Goal: Information Seeking & Learning: Check status

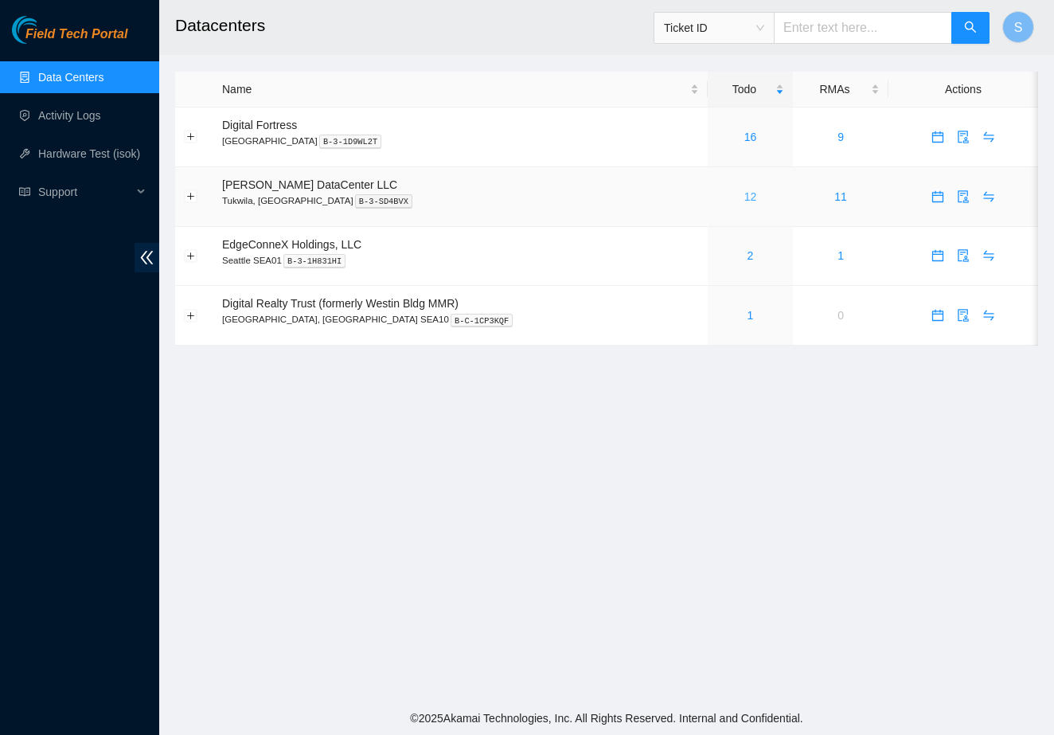
click at [745, 197] on link "12" at bounding box center [751, 196] width 13 height 13
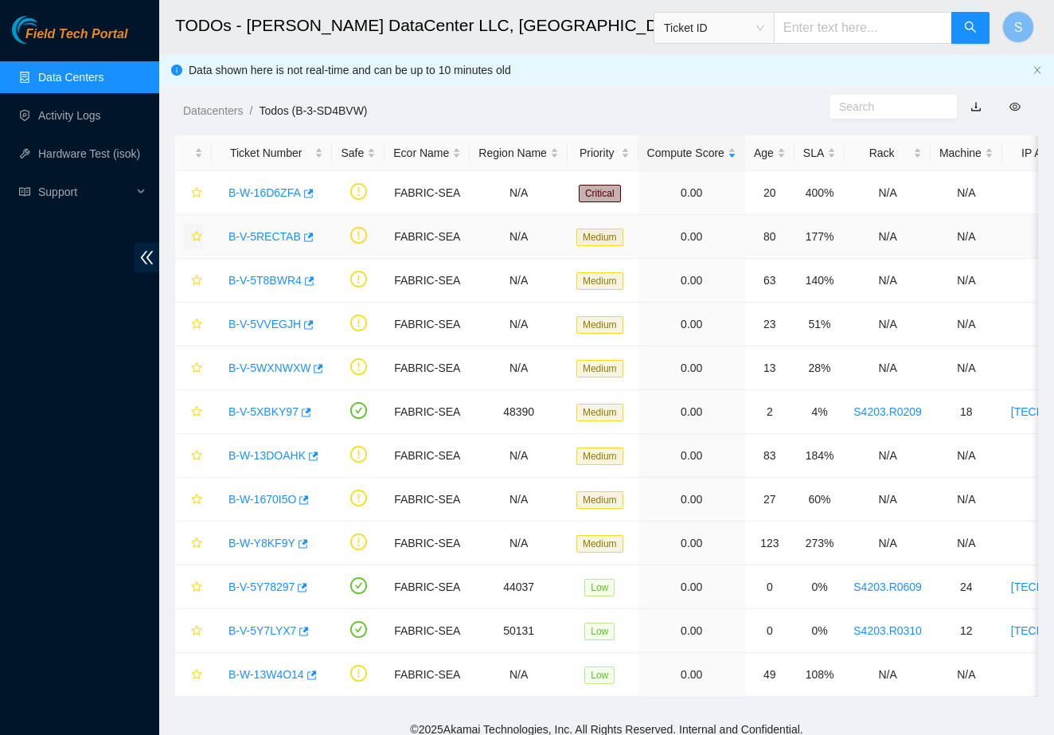
click at [197, 232] on icon "star" at bounding box center [196, 236] width 10 height 10
click at [196, 411] on icon "star" at bounding box center [196, 411] width 11 height 11
click at [201, 628] on icon "star" at bounding box center [196, 630] width 11 height 11
click at [197, 456] on icon "star" at bounding box center [196, 455] width 11 height 11
click at [197, 365] on icon "star" at bounding box center [196, 367] width 11 height 11
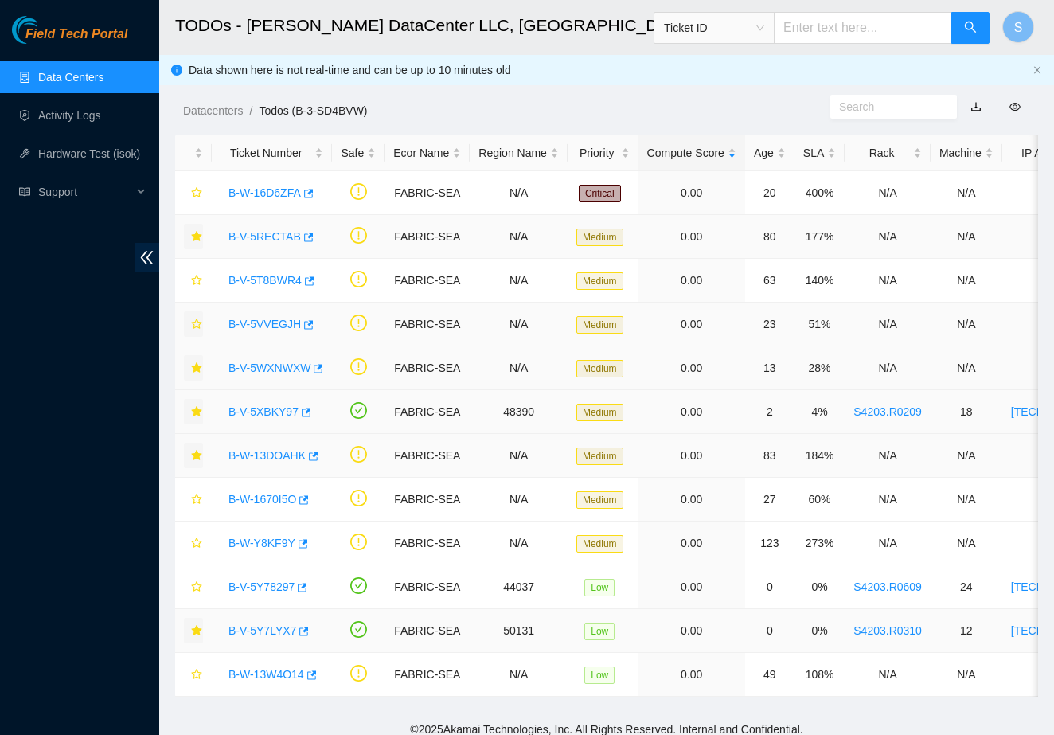
click at [197, 324] on icon "star" at bounding box center [196, 324] width 11 height 11
click at [199, 538] on icon "star" at bounding box center [196, 543] width 11 height 11
click at [200, 581] on icon "star" at bounding box center [196, 586] width 11 height 11
click at [274, 499] on link "B-W-1670I5O" at bounding box center [263, 499] width 68 height 13
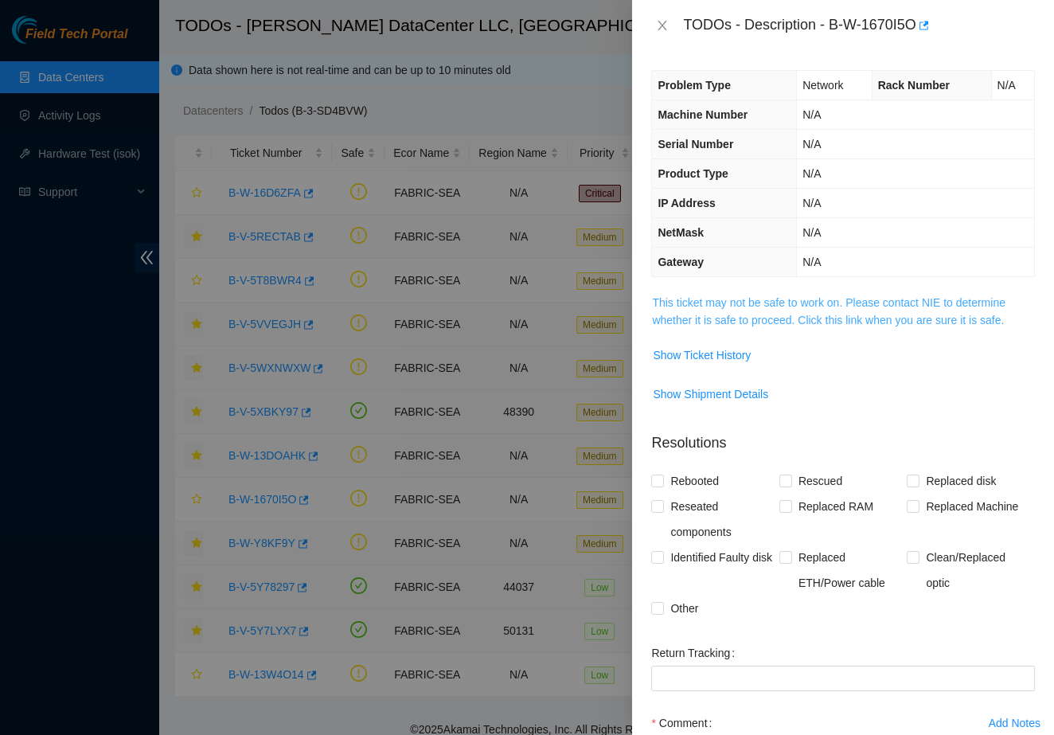
click at [762, 303] on link "This ticket may not be safe to work on. Please contact NIE to determine whether…" at bounding box center [829, 311] width 354 height 30
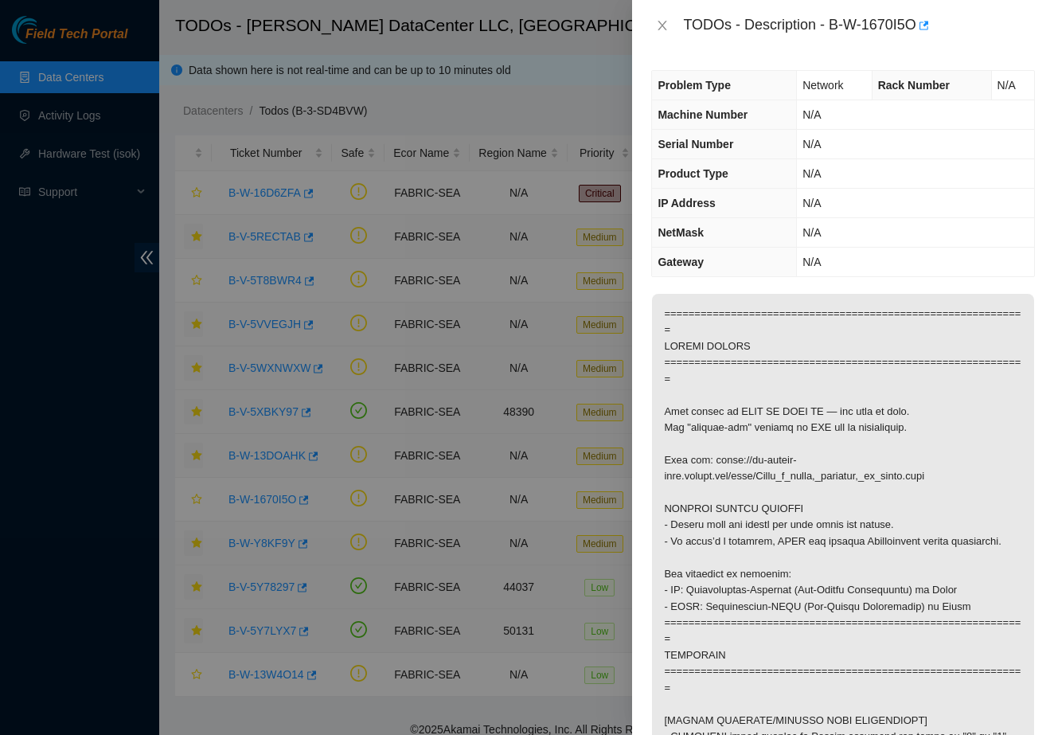
click at [835, 22] on div "TODOs - Description - B-W-1670I5O" at bounding box center [859, 25] width 352 height 25
drag, startPoint x: 835, startPoint y: 22, endPoint x: 925, endPoint y: 24, distance: 90.8
click at [925, 24] on div "TODOs - Description - B-W-1670I5O" at bounding box center [859, 25] width 352 height 25
copy div "B-W-1670I5O"
click at [658, 23] on icon "close" at bounding box center [662, 25] width 13 height 13
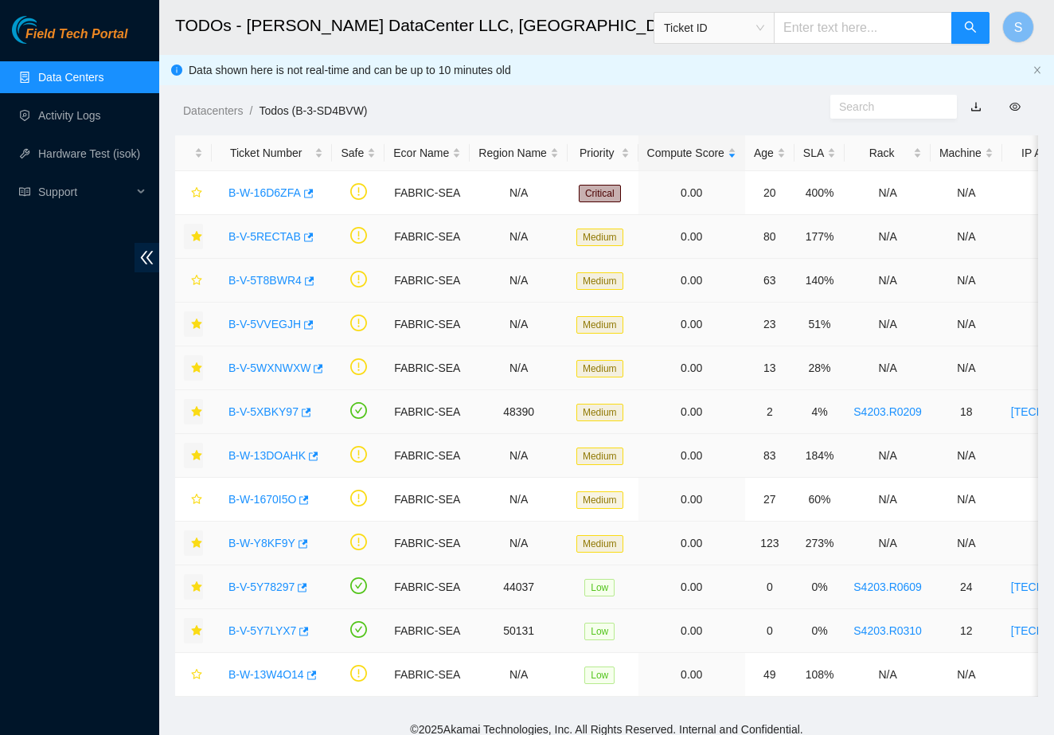
click at [248, 277] on link "B-V-5T8BWR4" at bounding box center [265, 280] width 73 height 13
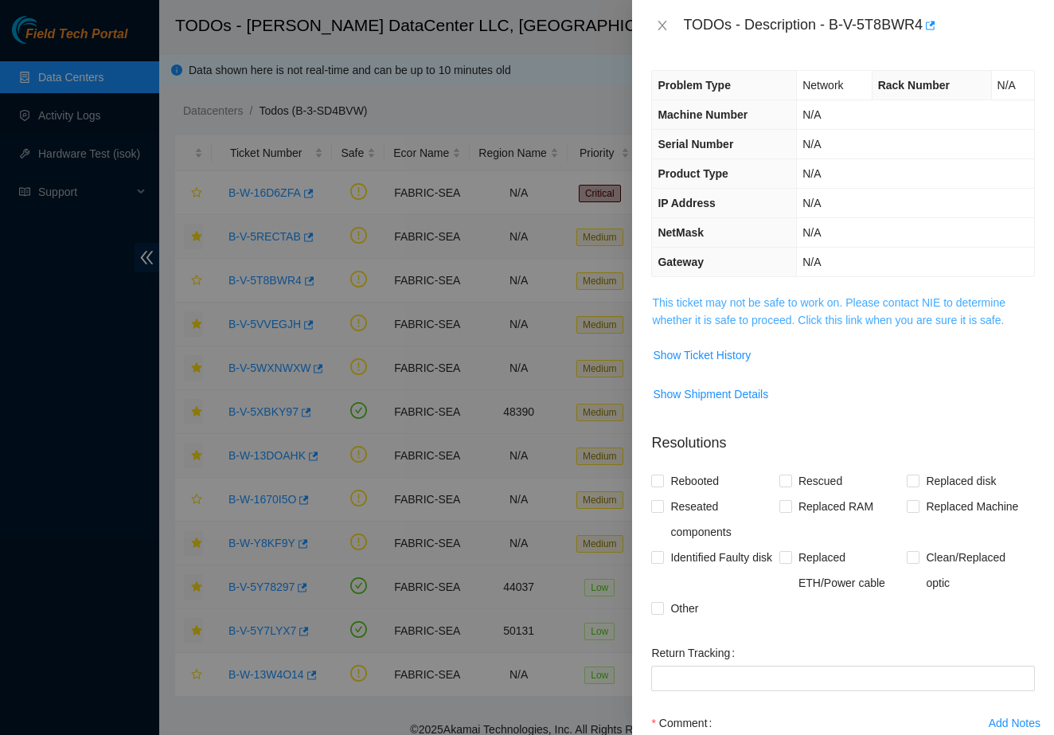
click at [702, 313] on link "This ticket may not be safe to work on. Please contact NIE to determine whether…" at bounding box center [829, 311] width 354 height 30
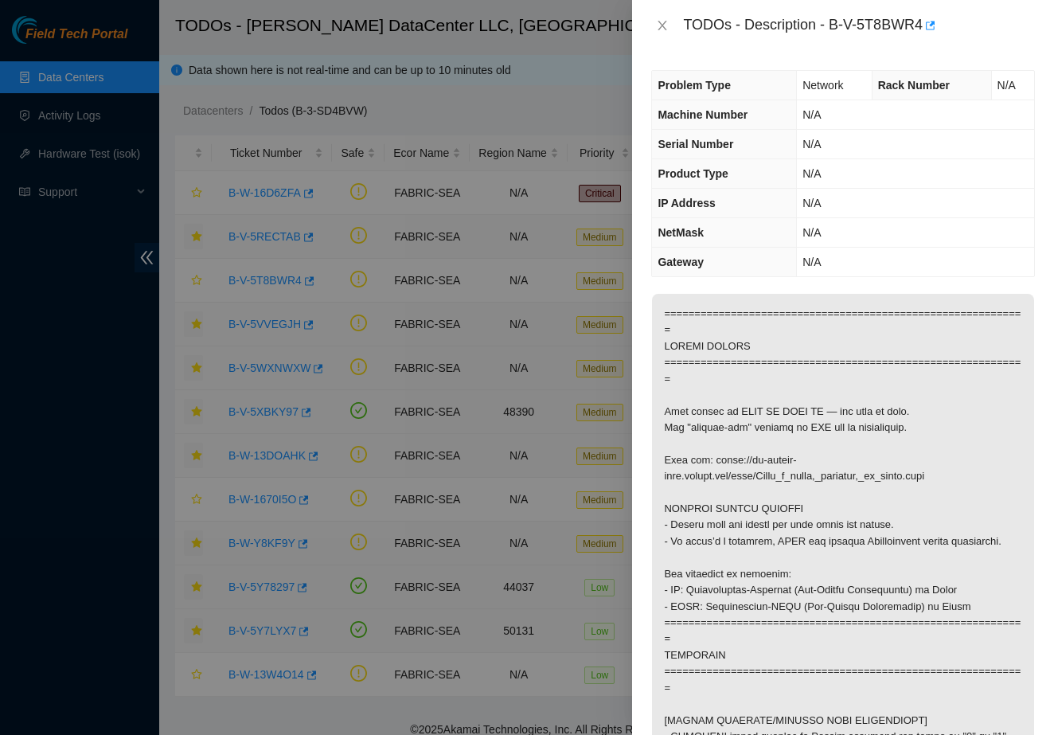
click at [418, 290] on div at bounding box center [527, 367] width 1054 height 735
click at [666, 22] on icon "close" at bounding box center [663, 26] width 9 height 10
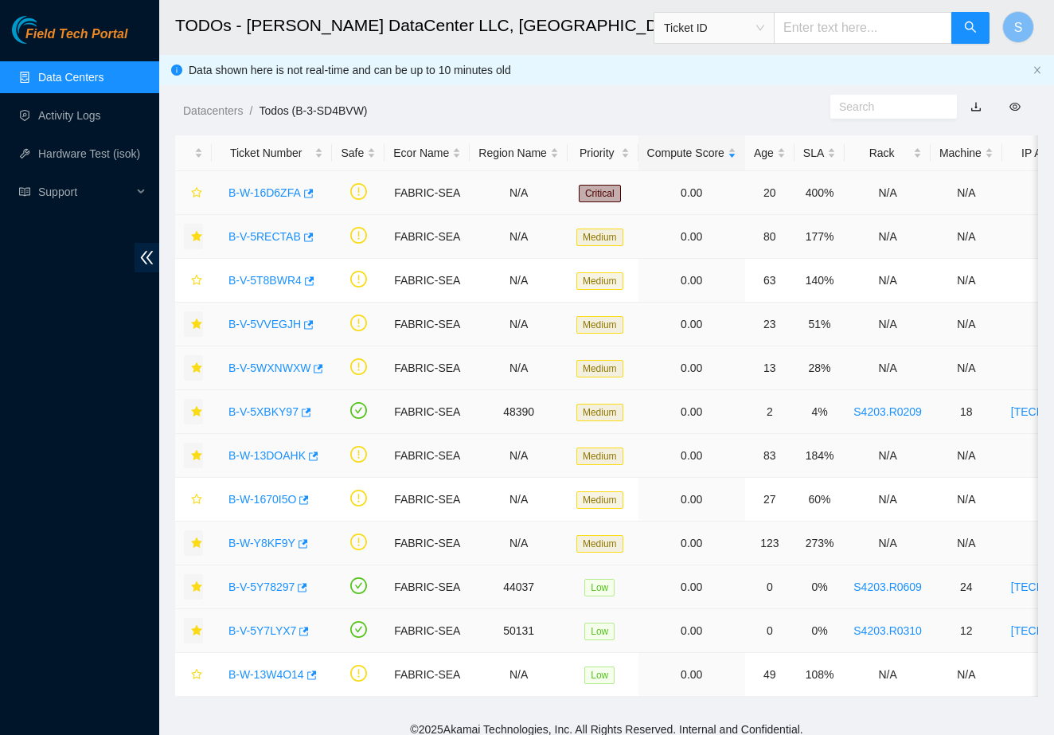
click at [278, 187] on link "B-W-16D6ZFA" at bounding box center [265, 192] width 72 height 13
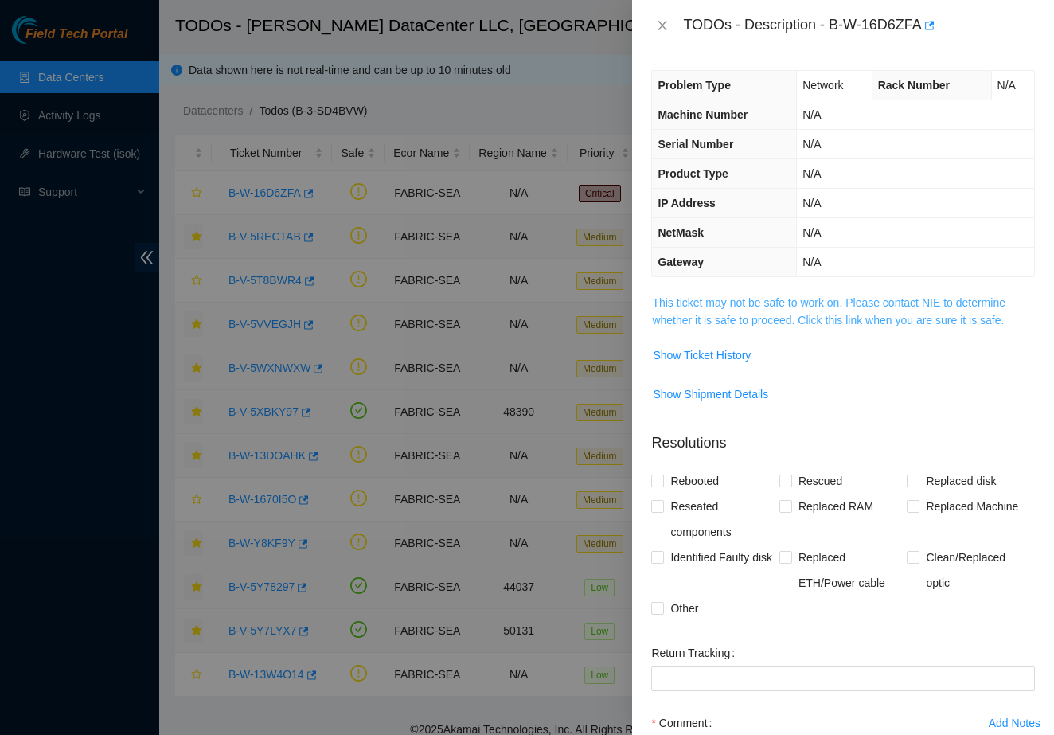
click at [683, 302] on link "This ticket may not be safe to work on. Please contact NIE to determine whether…" at bounding box center [829, 311] width 354 height 30
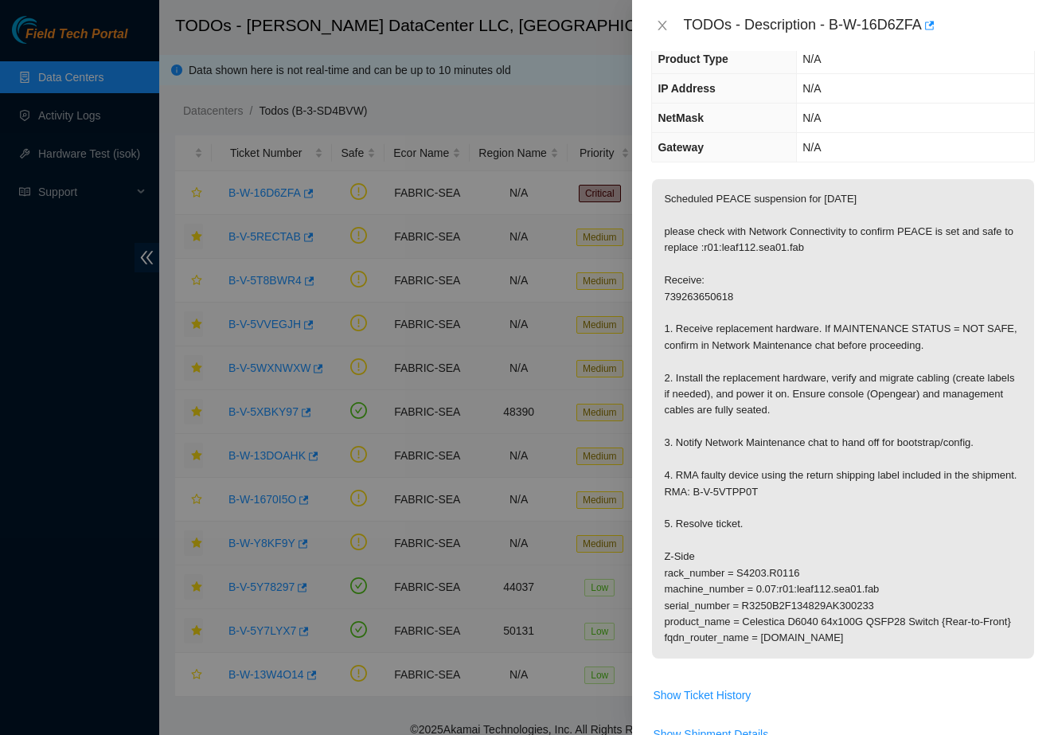
scroll to position [134, 0]
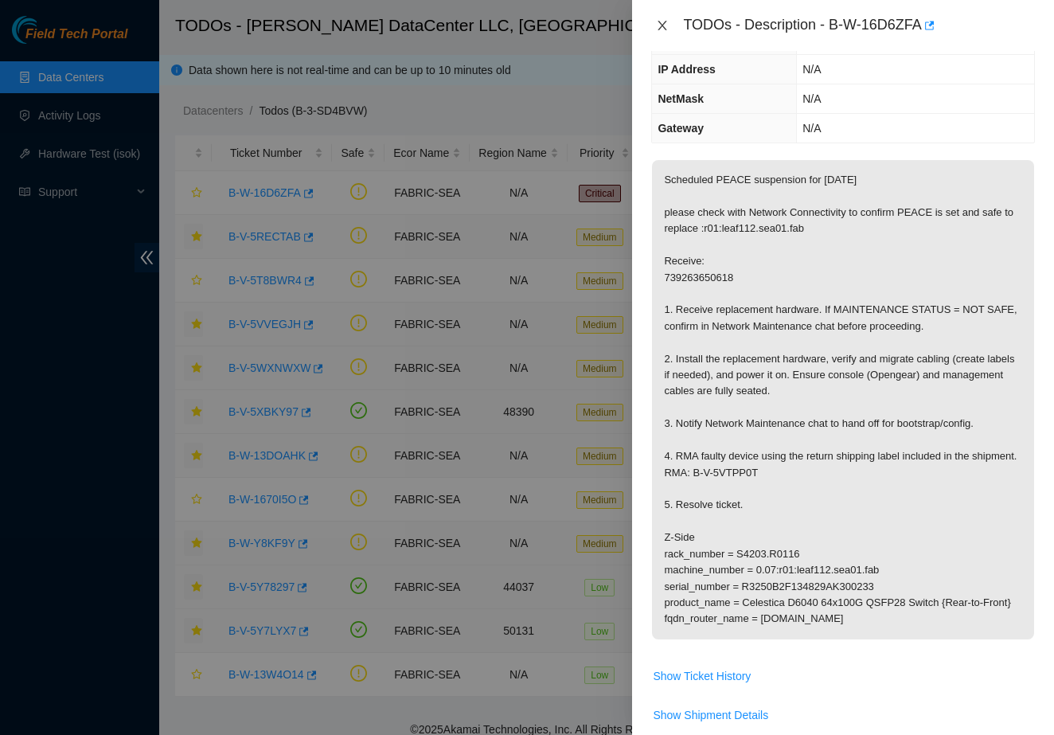
click at [660, 23] on icon "close" at bounding box center [662, 25] width 13 height 13
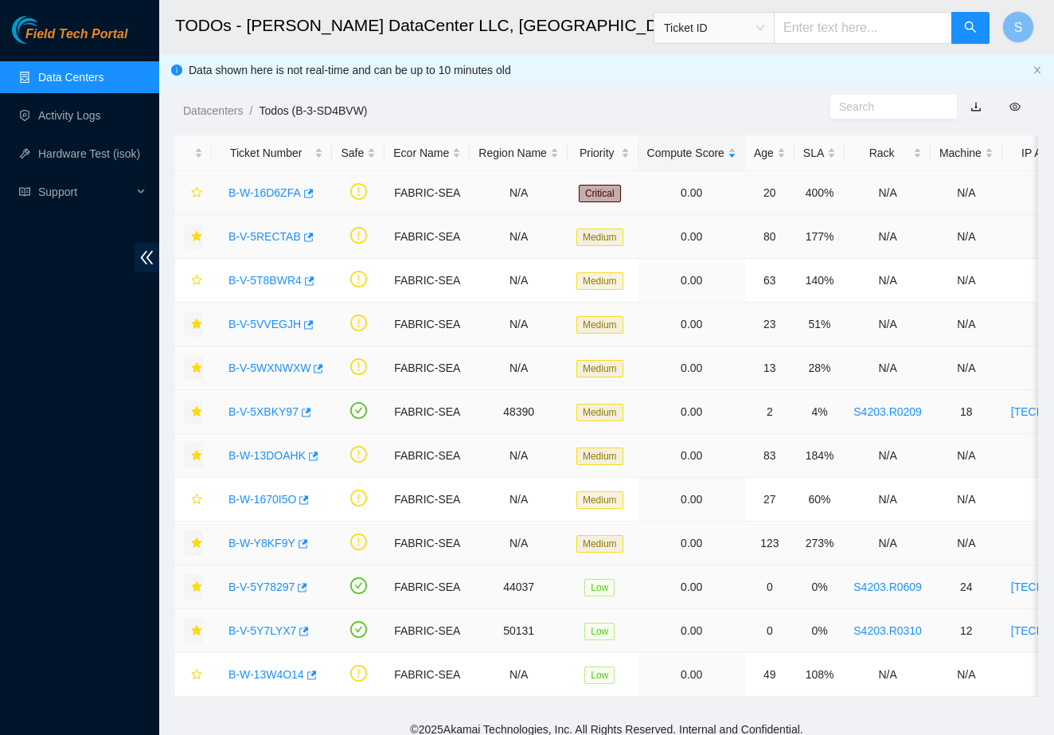
drag, startPoint x: 1037, startPoint y: 6, endPoint x: 264, endPoint y: 192, distance: 794.5
click at [264, 192] on link "B-W-16D6ZFA" at bounding box center [265, 192] width 72 height 13
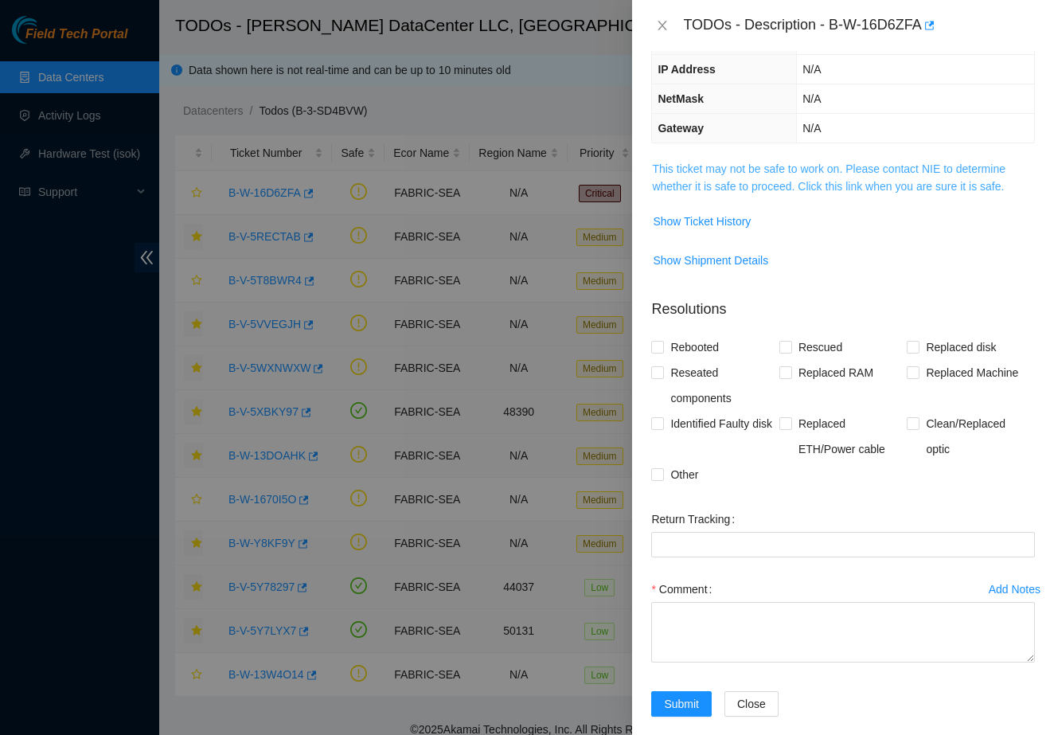
click at [808, 174] on link "This ticket may not be safe to work on. Please contact NIE to determine whether…" at bounding box center [829, 177] width 354 height 30
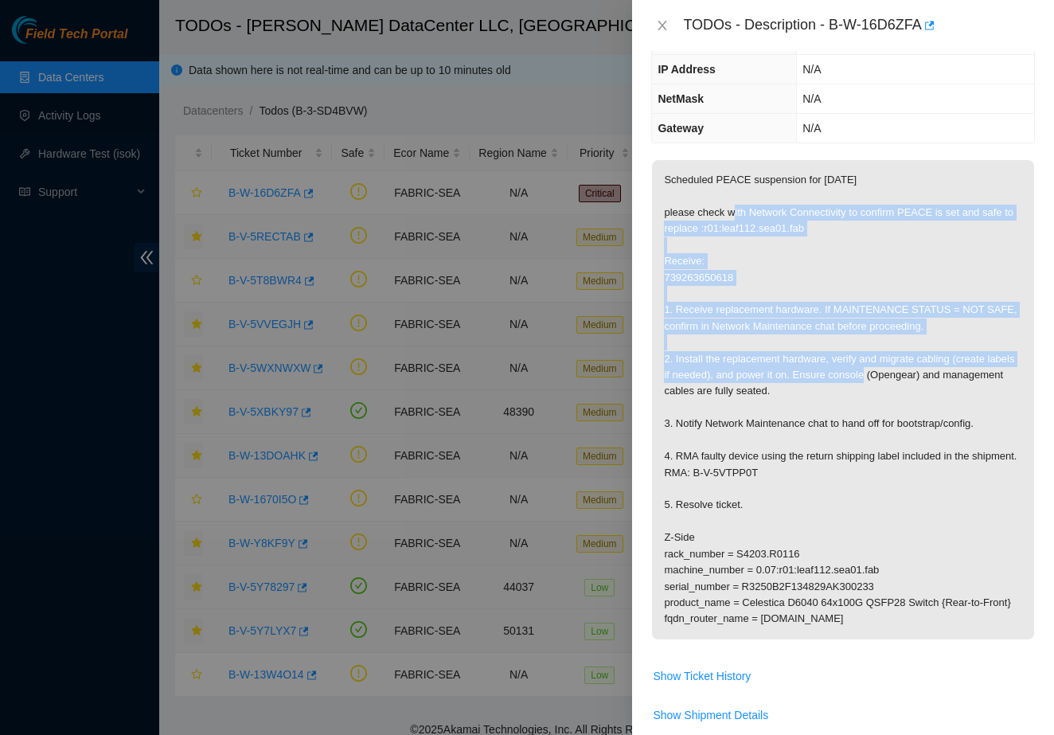
drag, startPoint x: 670, startPoint y: 215, endPoint x: 837, endPoint y: 368, distance: 226.6
click at [837, 368] on p "Scheduled PEACE suspension for [DATE] please check with Network Connectivity to…" at bounding box center [843, 399] width 382 height 479
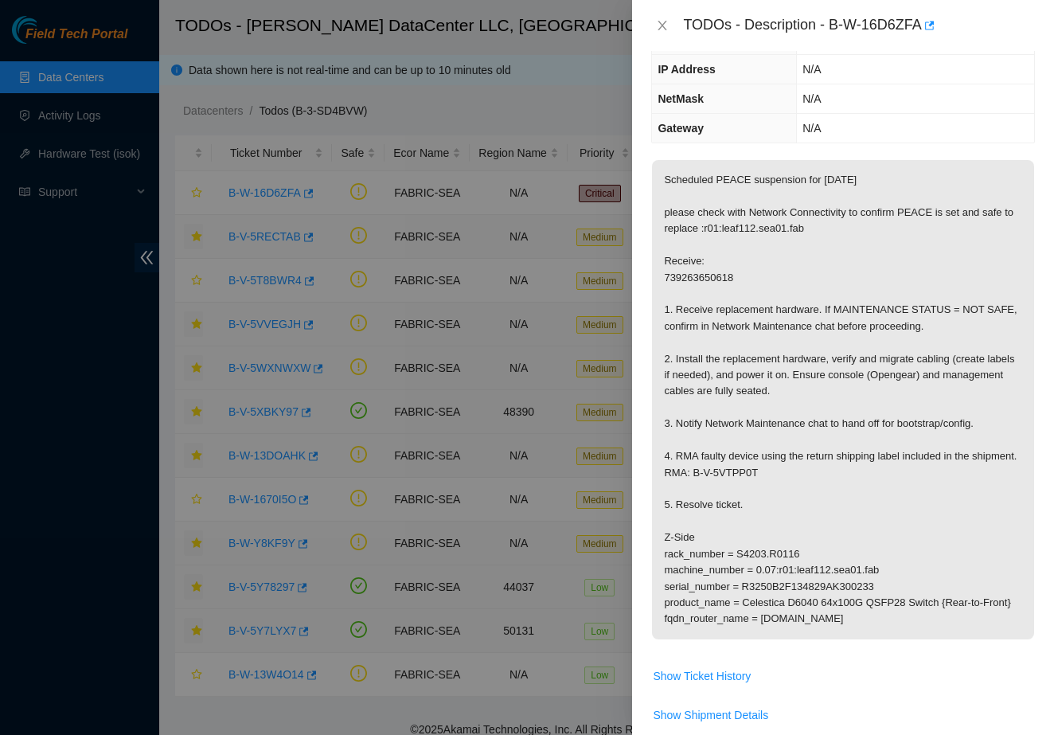
click at [846, 388] on p "Scheduled PEACE suspension for [DATE] please check with Network Connectivity to…" at bounding box center [843, 399] width 382 height 479
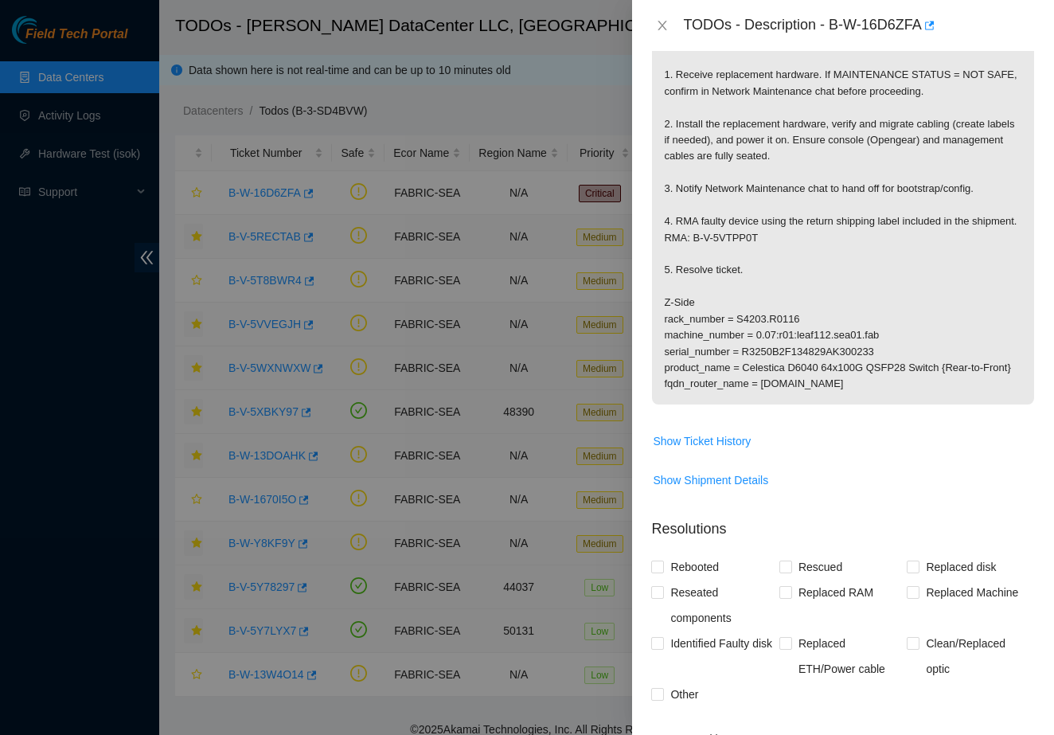
scroll to position [375, 0]
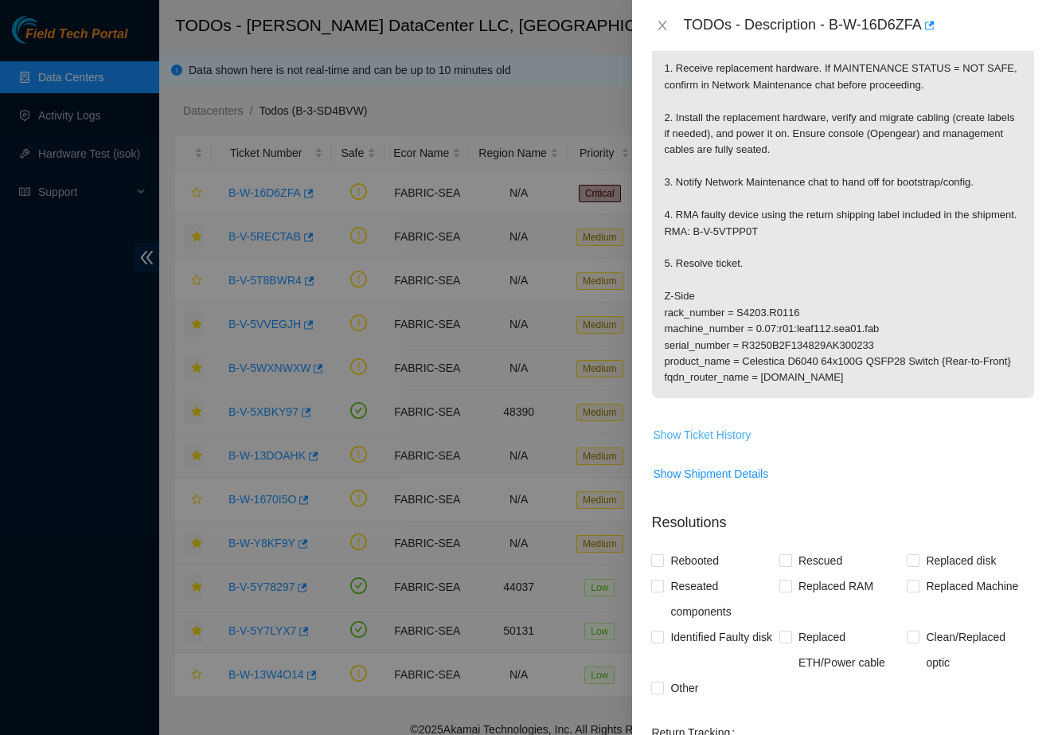
click at [694, 439] on span "Show Ticket History" at bounding box center [702, 435] width 98 height 18
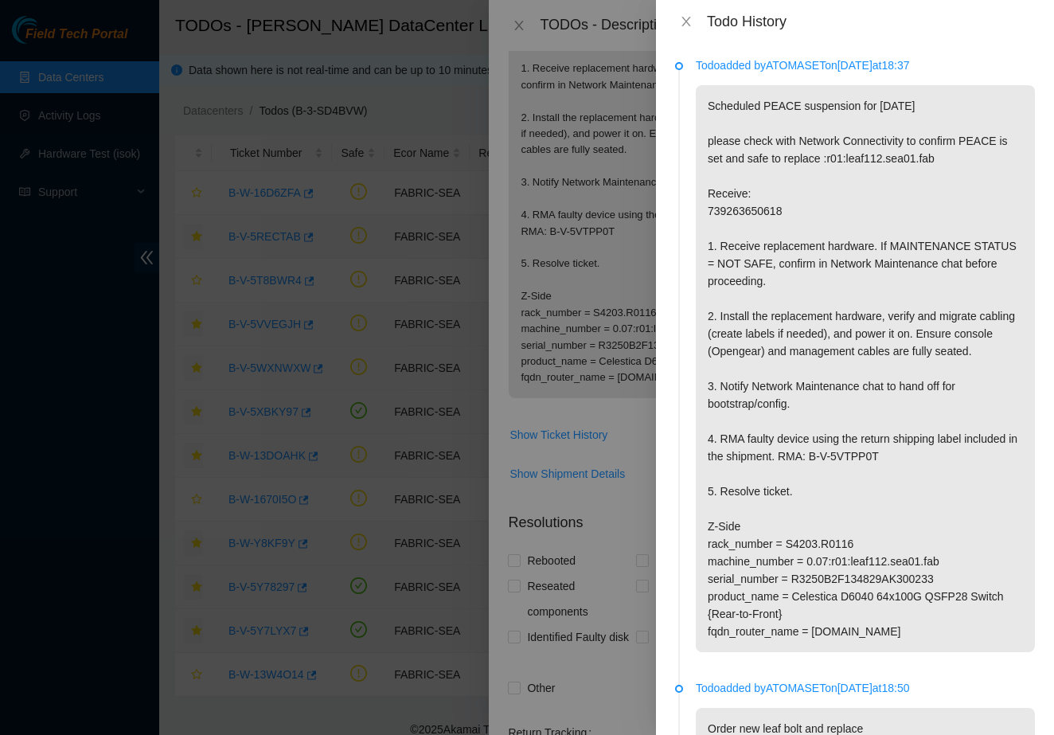
scroll to position [0, 0]
click at [690, 25] on icon "close" at bounding box center [686, 22] width 9 height 10
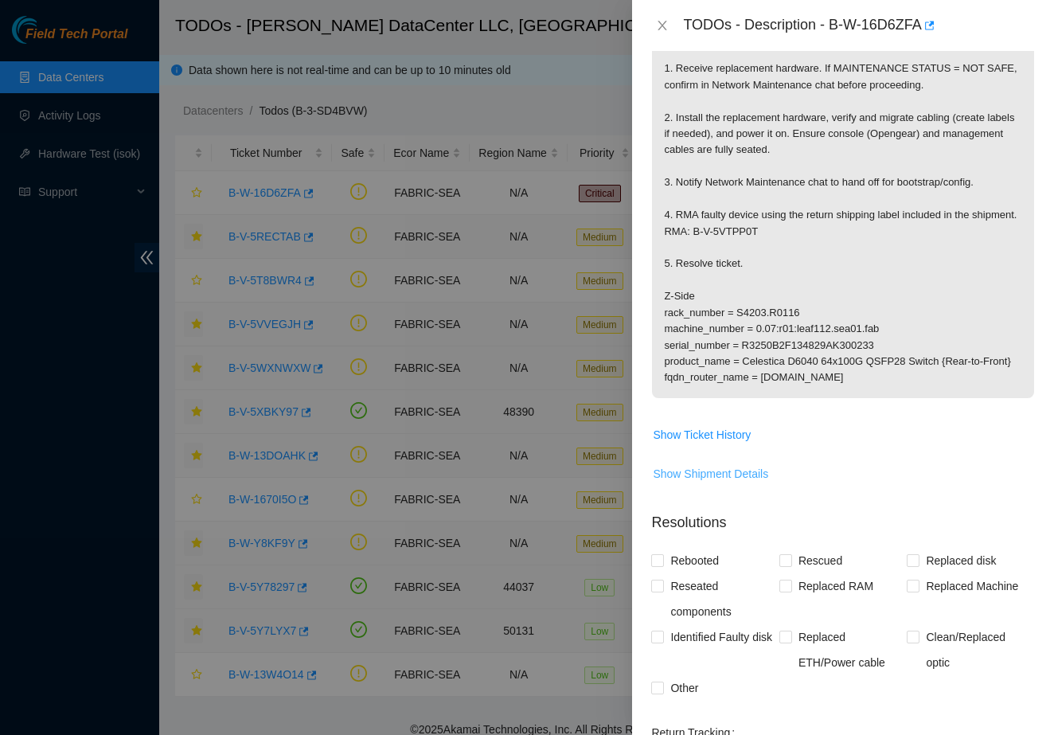
click at [702, 479] on span "Show Shipment Details" at bounding box center [710, 474] width 115 height 18
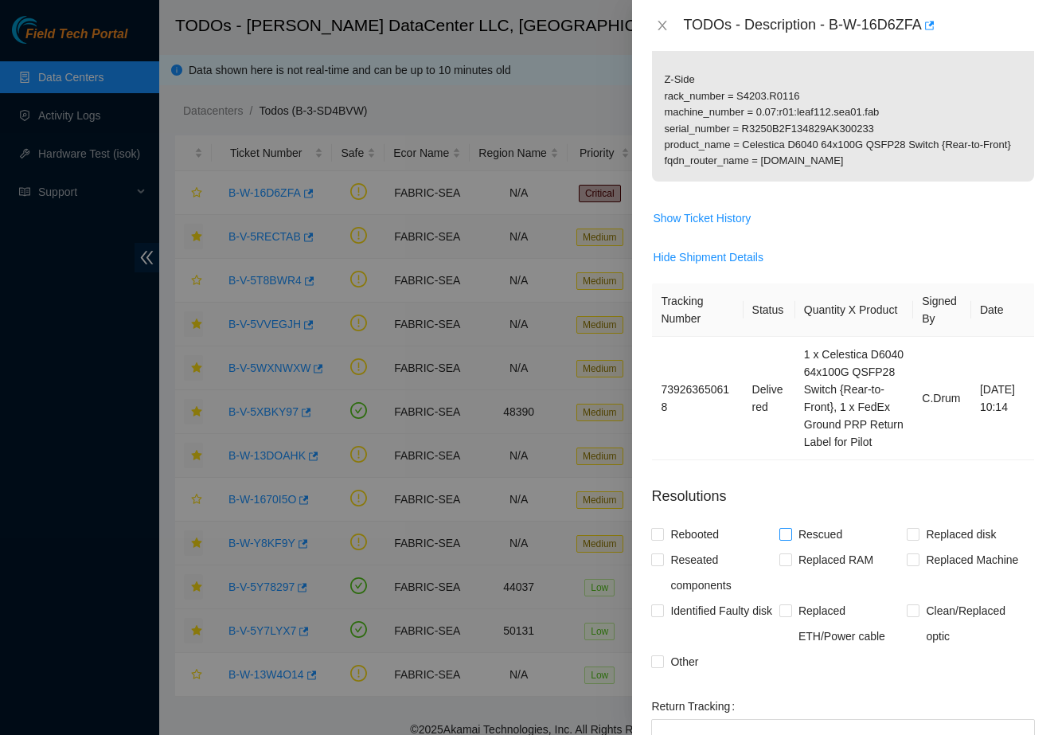
scroll to position [576, 0]
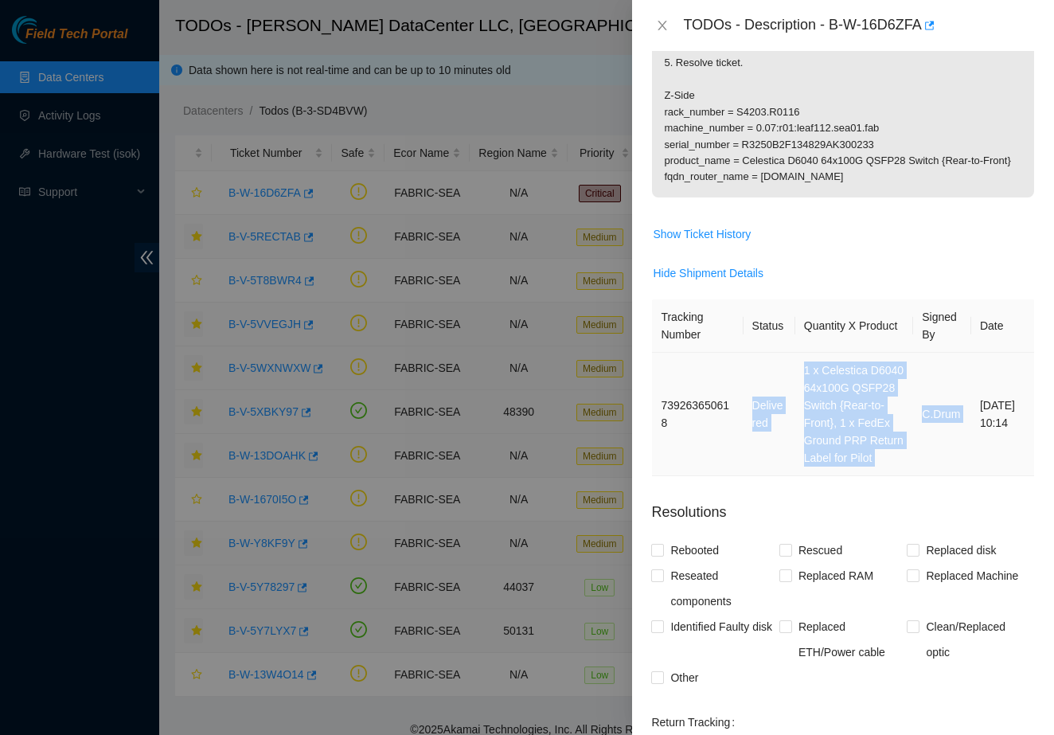
drag, startPoint x: 985, startPoint y: 402, endPoint x: 778, endPoint y: 390, distance: 207.4
click at [778, 390] on tr "739263650618 Delivered 1 x Celestica D6040 64x100G QSFP28 Switch {Rear-to-Front…" at bounding box center [843, 414] width 382 height 123
click at [778, 390] on td "Delivered" at bounding box center [770, 414] width 52 height 123
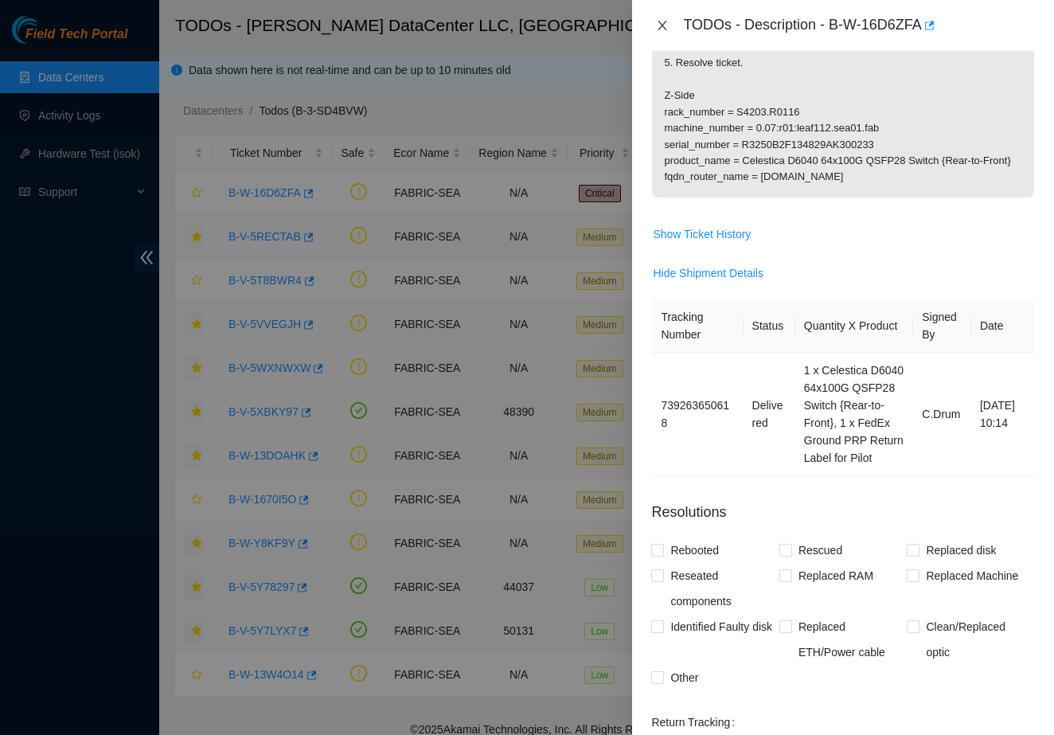
click at [666, 18] on button "Close" at bounding box center [662, 25] width 22 height 15
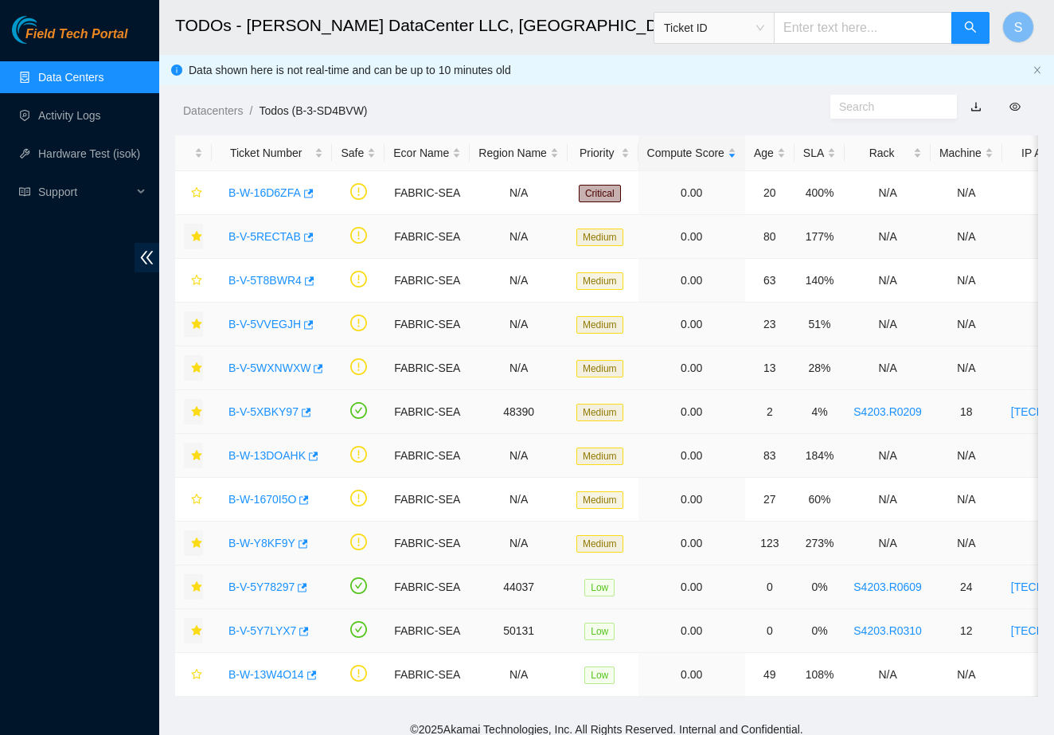
scroll to position [154, 0]
click at [283, 282] on link "B-V-5T8BWR4" at bounding box center [265, 280] width 73 height 13
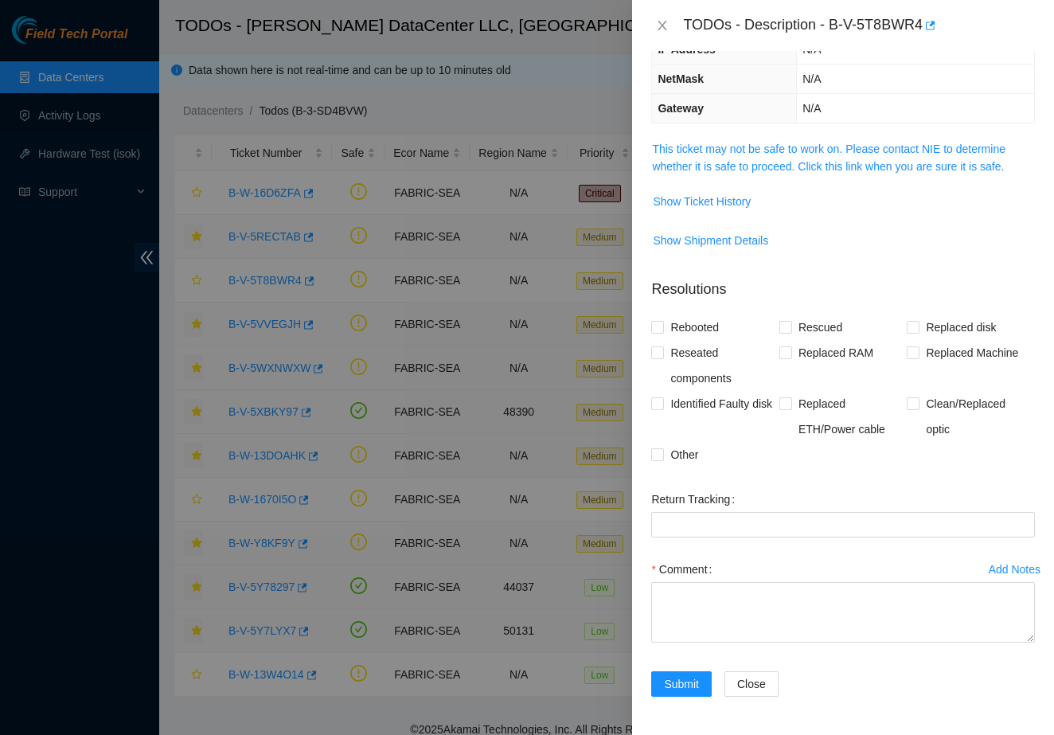
click at [733, 157] on span "This ticket may not be safe to work on. Please contact NIE to determine whether…" at bounding box center [843, 157] width 382 height 35
click at [733, 155] on span "This ticket may not be safe to work on. Please contact NIE to determine whether…" at bounding box center [843, 157] width 382 height 35
click at [733, 154] on link "This ticket may not be safe to work on. Please contact NIE to determine whether…" at bounding box center [829, 158] width 354 height 30
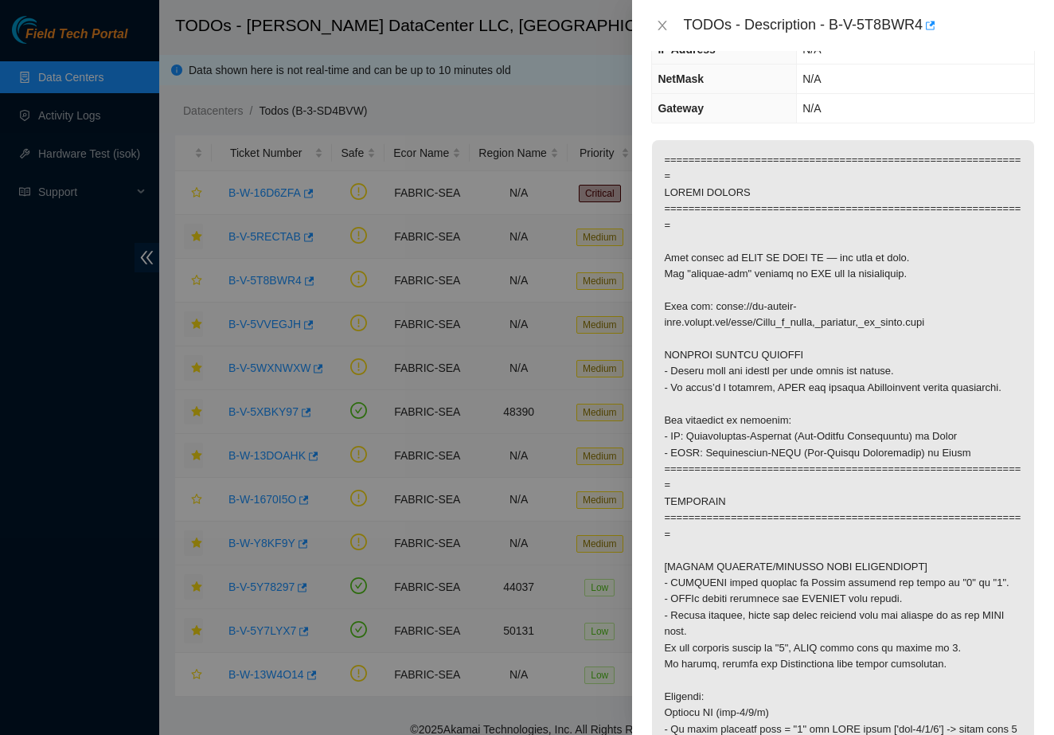
click at [666, 34] on div "TODOs - Description - B-V-5T8BWR4" at bounding box center [843, 25] width 384 height 25
click at [663, 22] on icon "close" at bounding box center [662, 25] width 13 height 13
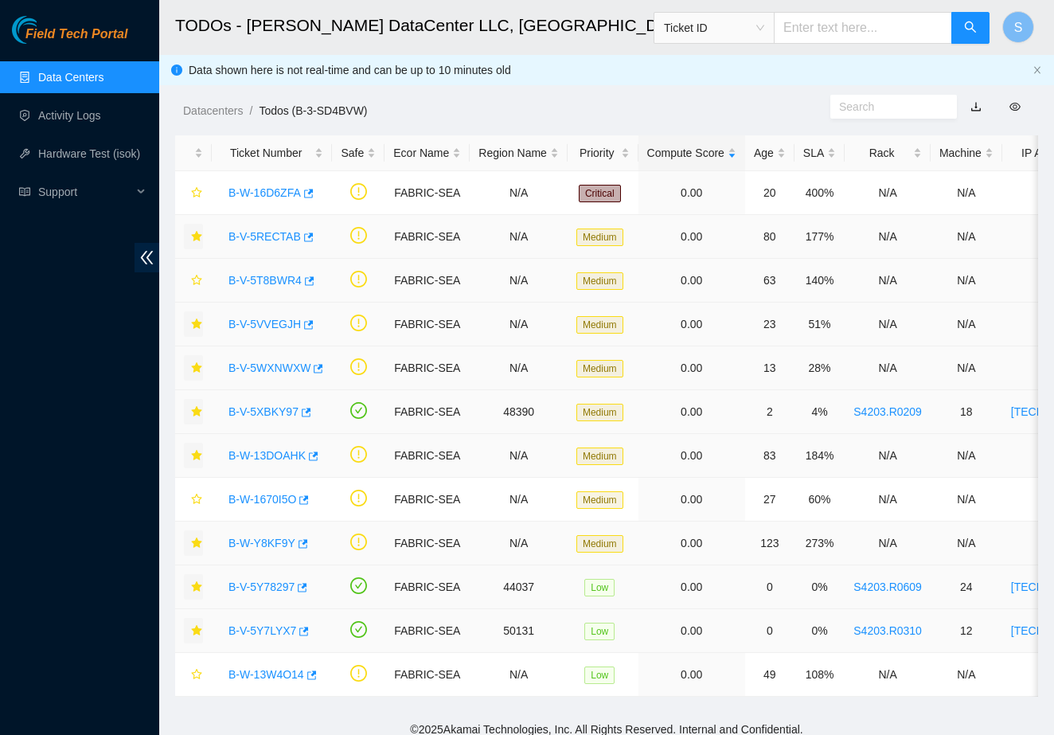
click at [288, 280] on link "B-V-5T8BWR4" at bounding box center [265, 280] width 73 height 13
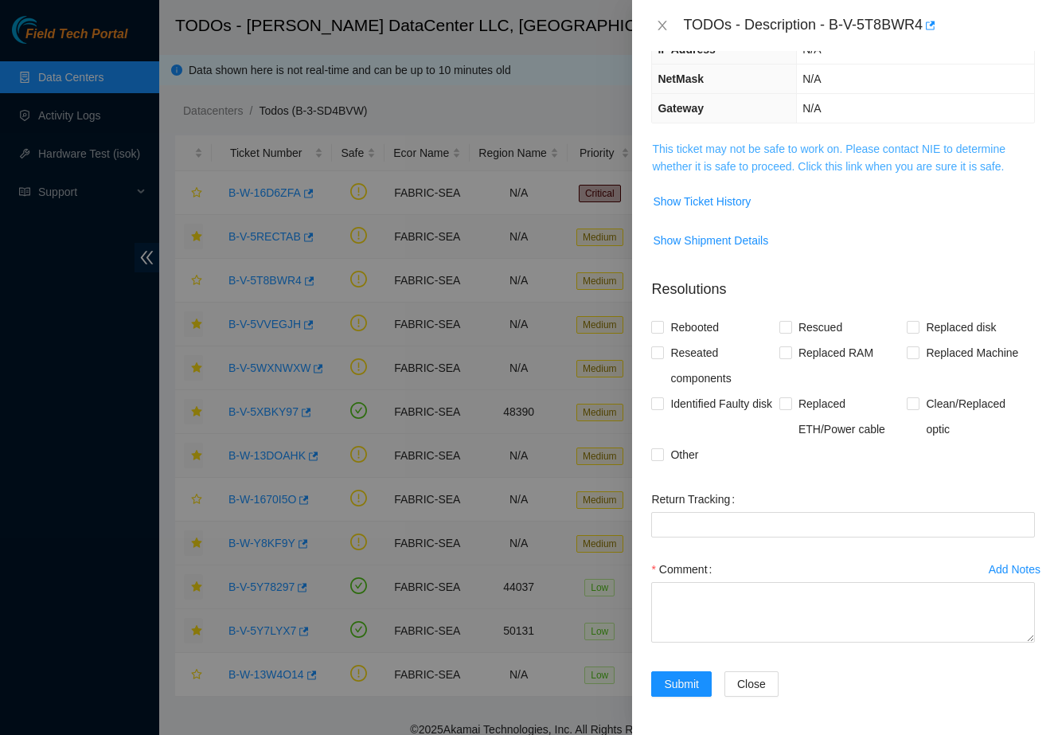
click at [752, 146] on link "This ticket may not be safe to work on. Please contact NIE to determine whether…" at bounding box center [829, 158] width 354 height 30
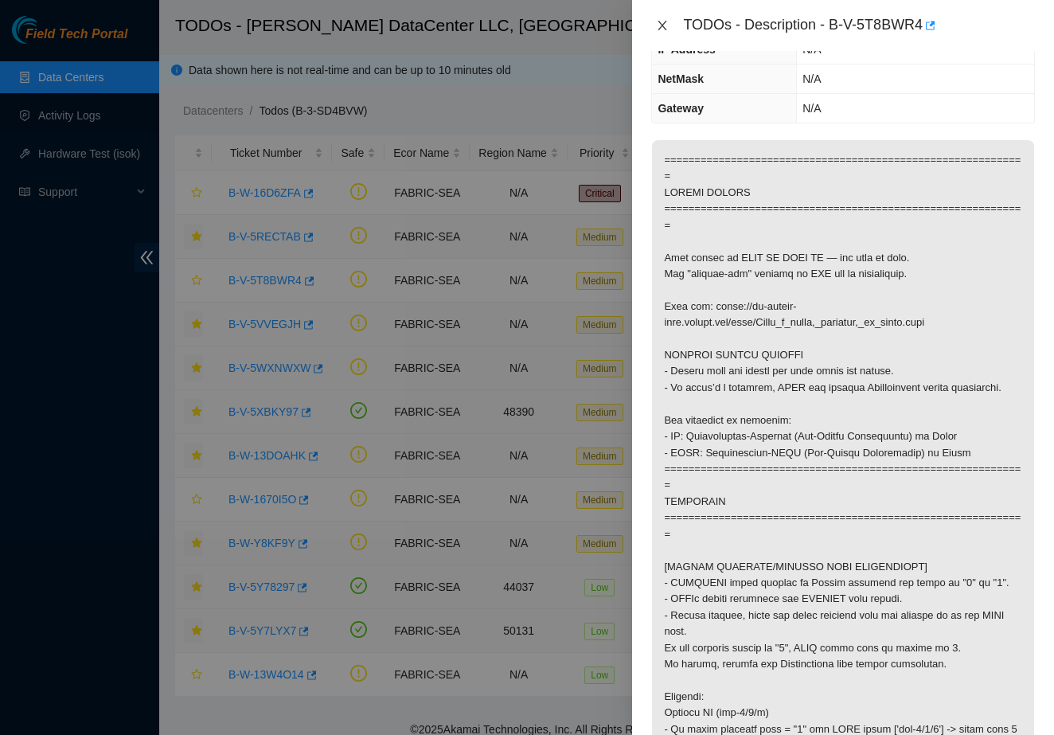
click at [663, 20] on icon "close" at bounding box center [662, 25] width 13 height 13
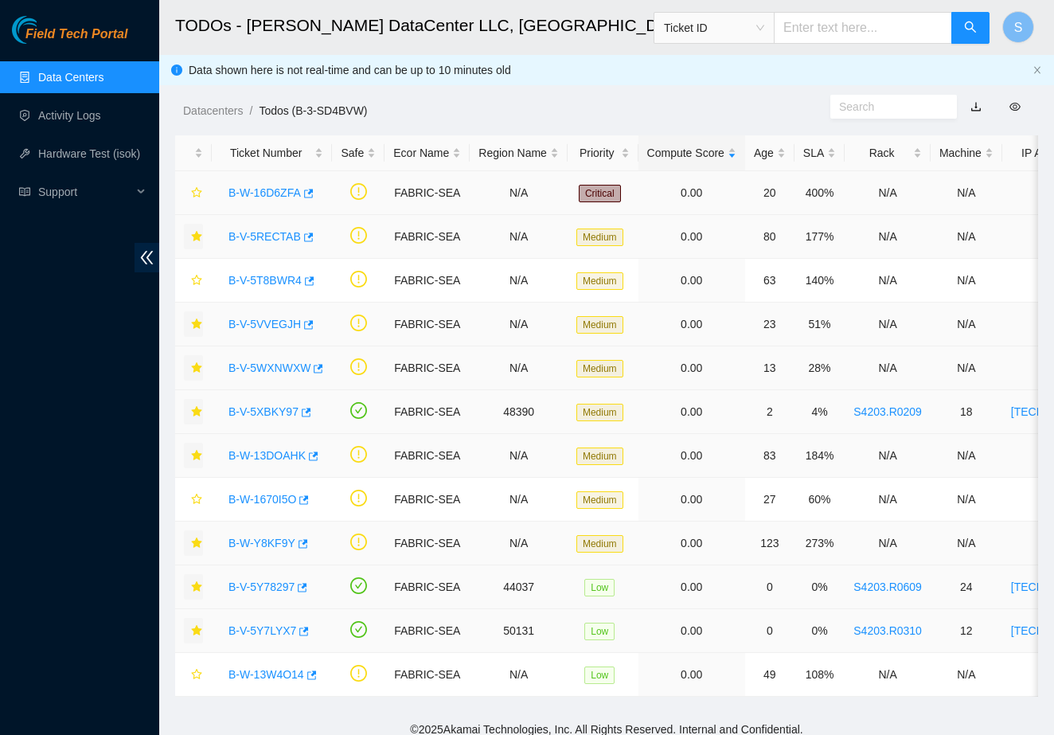
click at [249, 194] on link "B-W-16D6ZFA" at bounding box center [265, 192] width 72 height 13
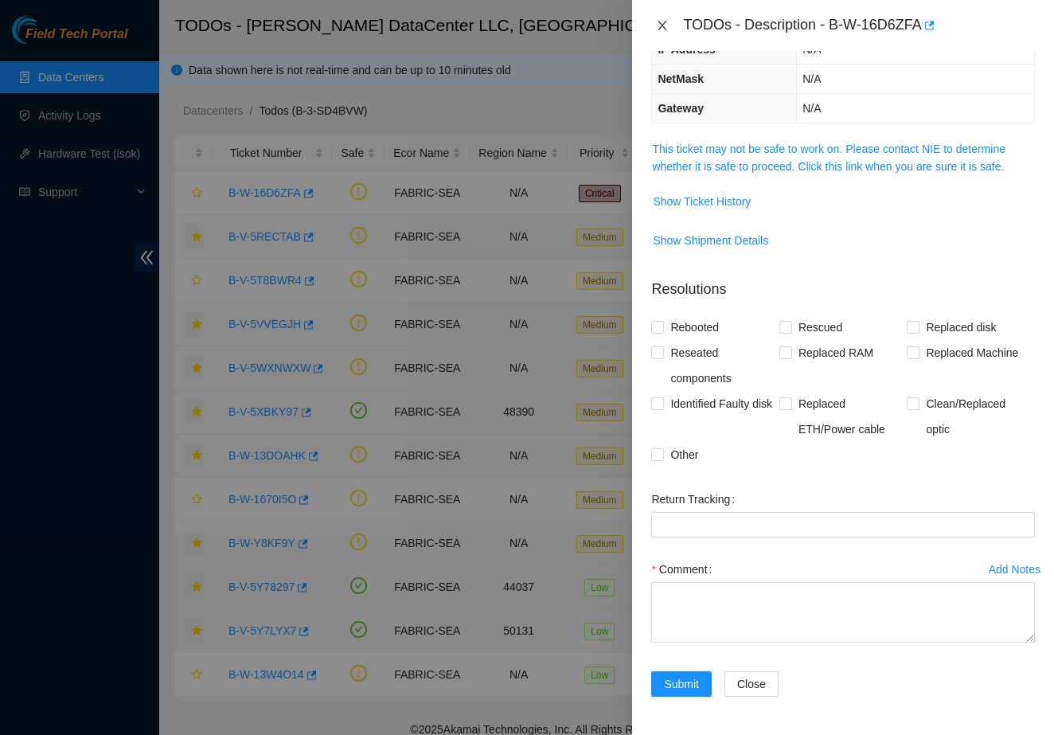
click at [667, 29] on icon "close" at bounding box center [662, 25] width 13 height 13
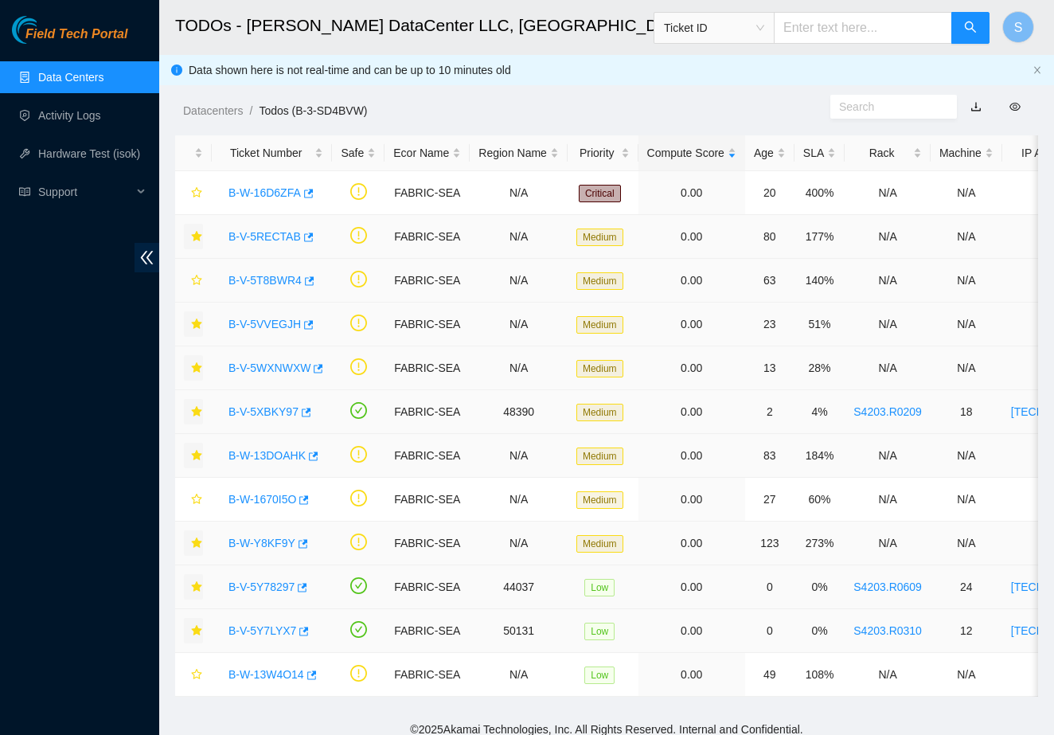
click at [295, 284] on link "B-V-5T8BWR4" at bounding box center [265, 280] width 73 height 13
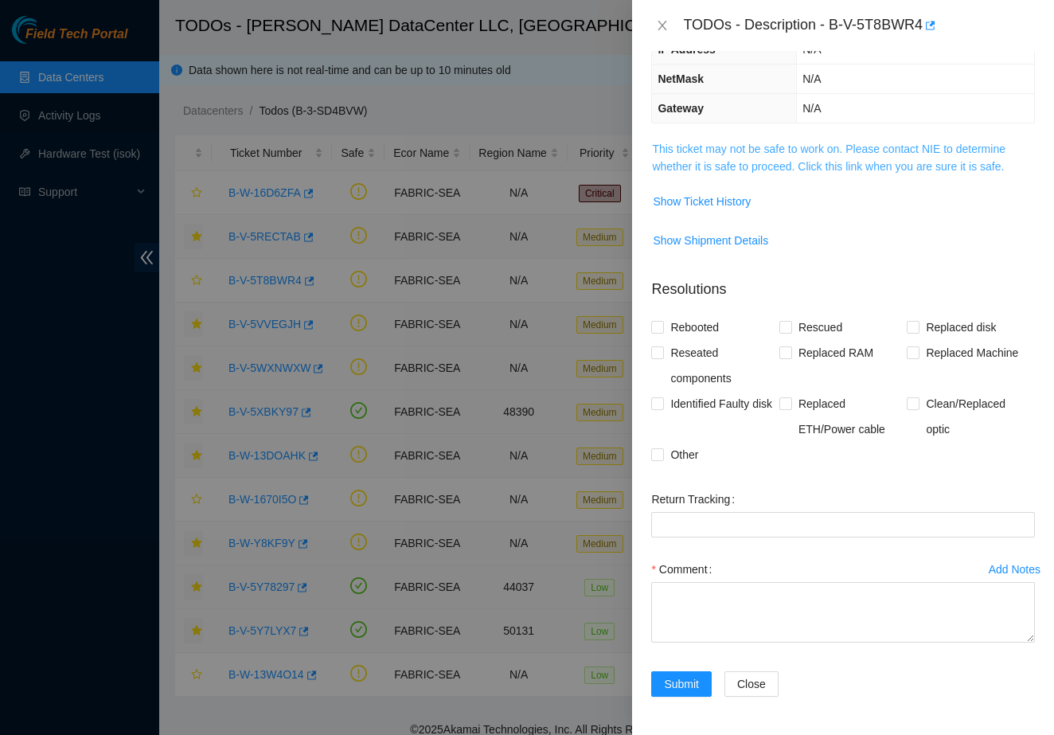
click at [857, 163] on link "This ticket may not be safe to work on. Please contact NIE to determine whether…" at bounding box center [829, 158] width 354 height 30
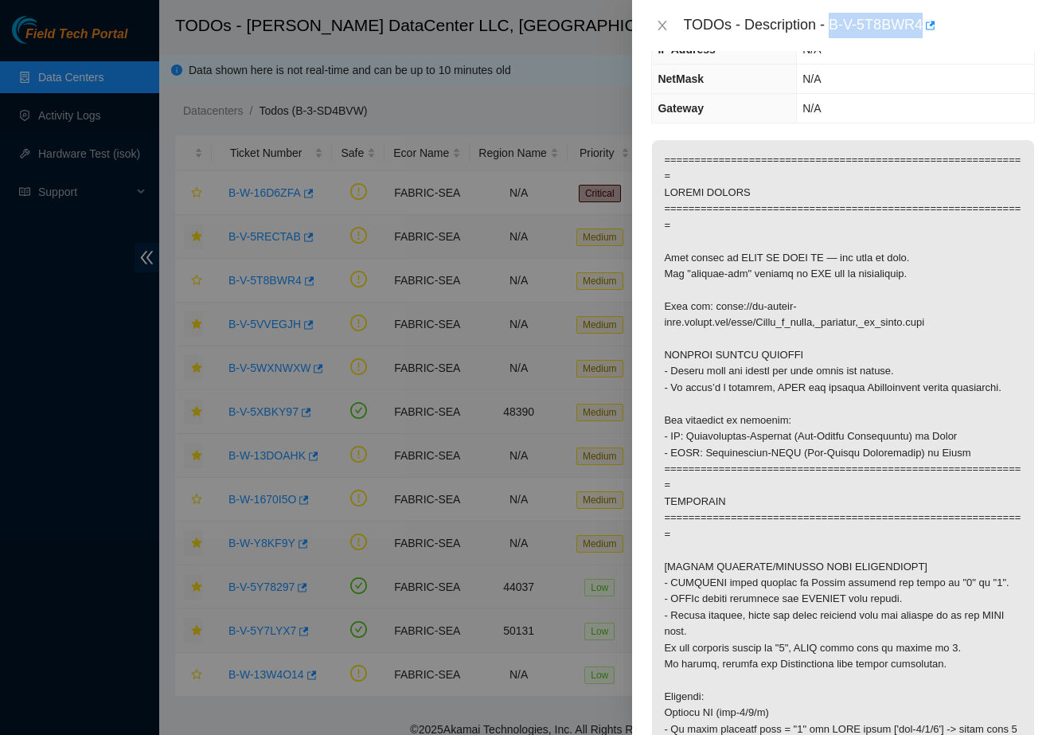
drag, startPoint x: 836, startPoint y: 24, endPoint x: 921, endPoint y: 38, distance: 86.4
click at [921, 38] on div "TODOs - Description - B-V-5T8BWR4" at bounding box center [843, 25] width 422 height 51
copy div "B-V-5T8BWR4"
click at [670, 23] on button "Close" at bounding box center [662, 25] width 22 height 15
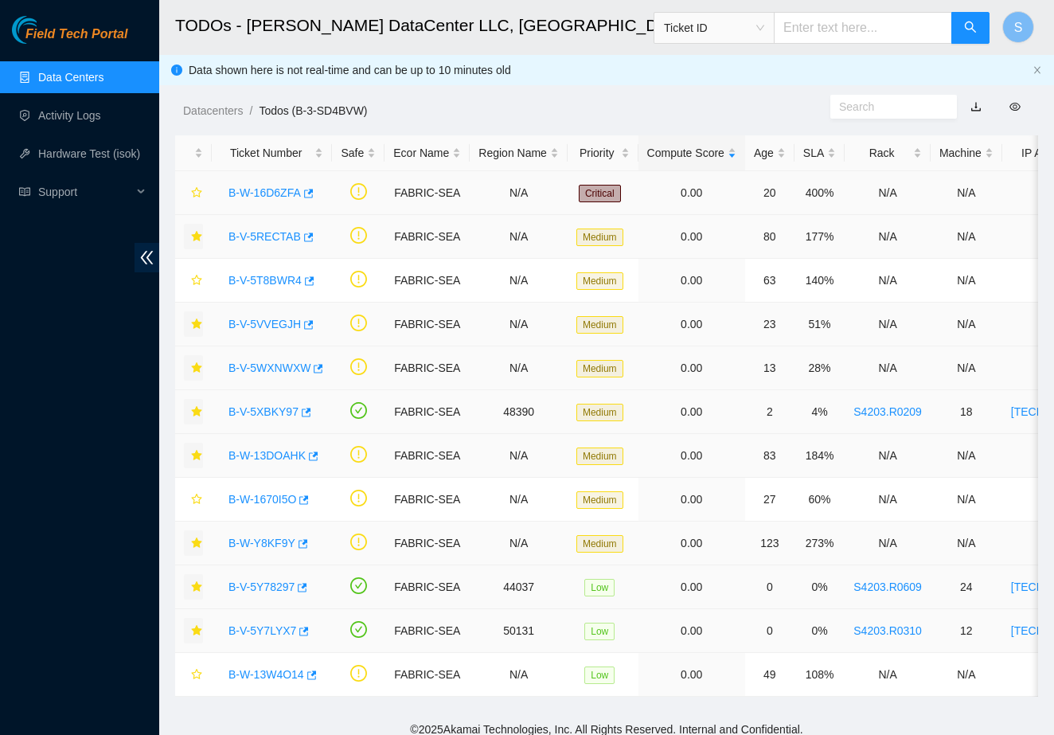
click at [286, 192] on link "B-W-16D6ZFA" at bounding box center [265, 192] width 72 height 13
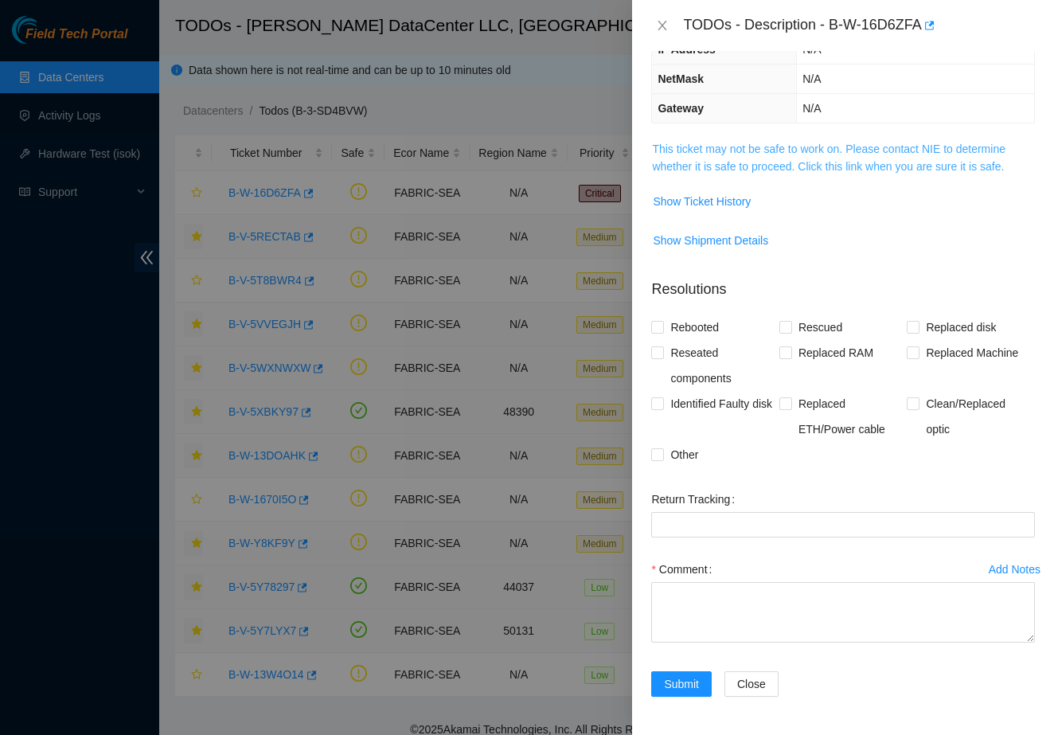
click at [776, 150] on link "This ticket may not be safe to work on. Please contact NIE to determine whether…" at bounding box center [829, 158] width 354 height 30
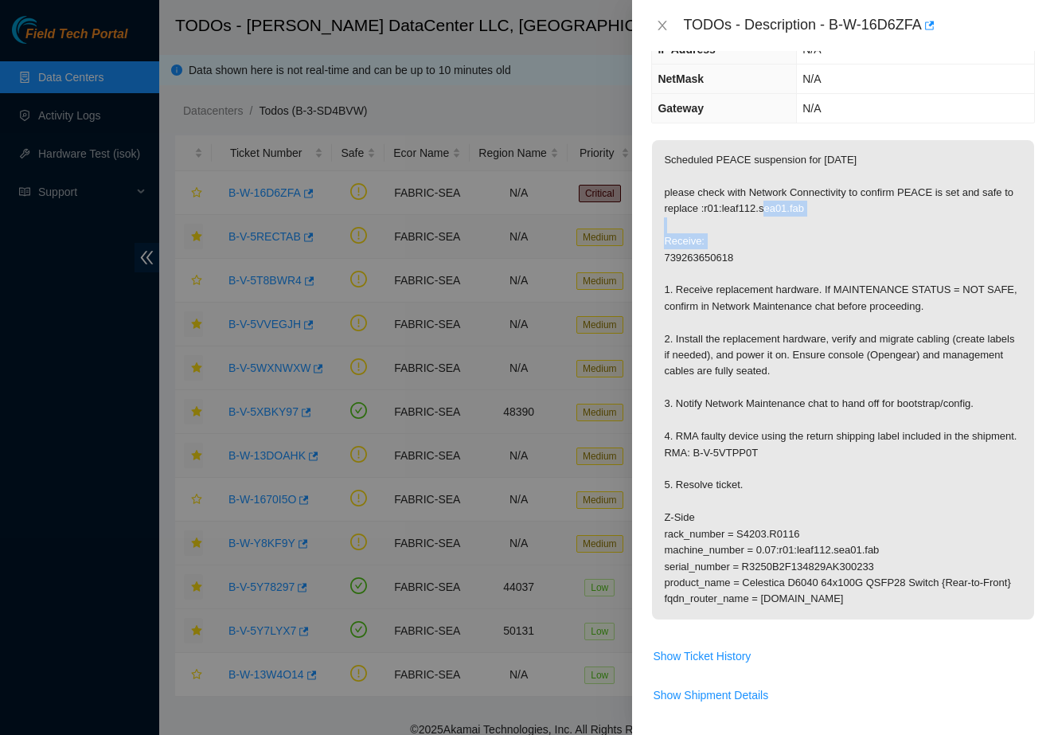
drag, startPoint x: 720, startPoint y: 204, endPoint x: 848, endPoint y: 201, distance: 128.3
click at [848, 201] on p "Scheduled PEACE suspension for [DATE] please check with Network Connectivity to…" at bounding box center [843, 379] width 382 height 479
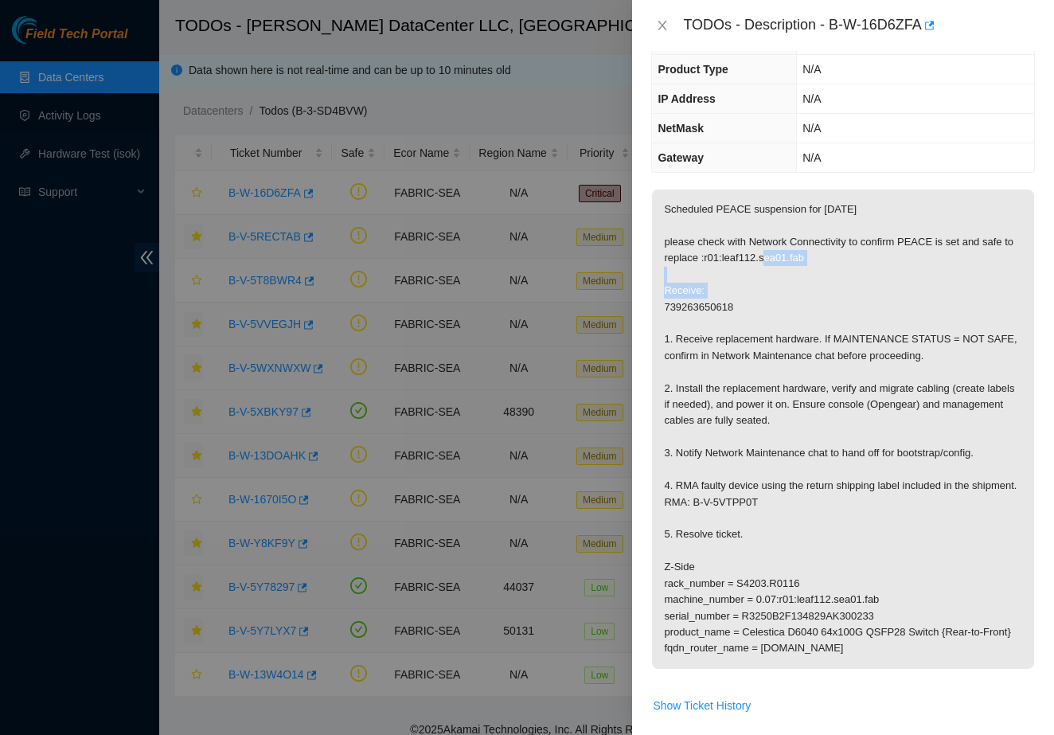
scroll to position [119, 0]
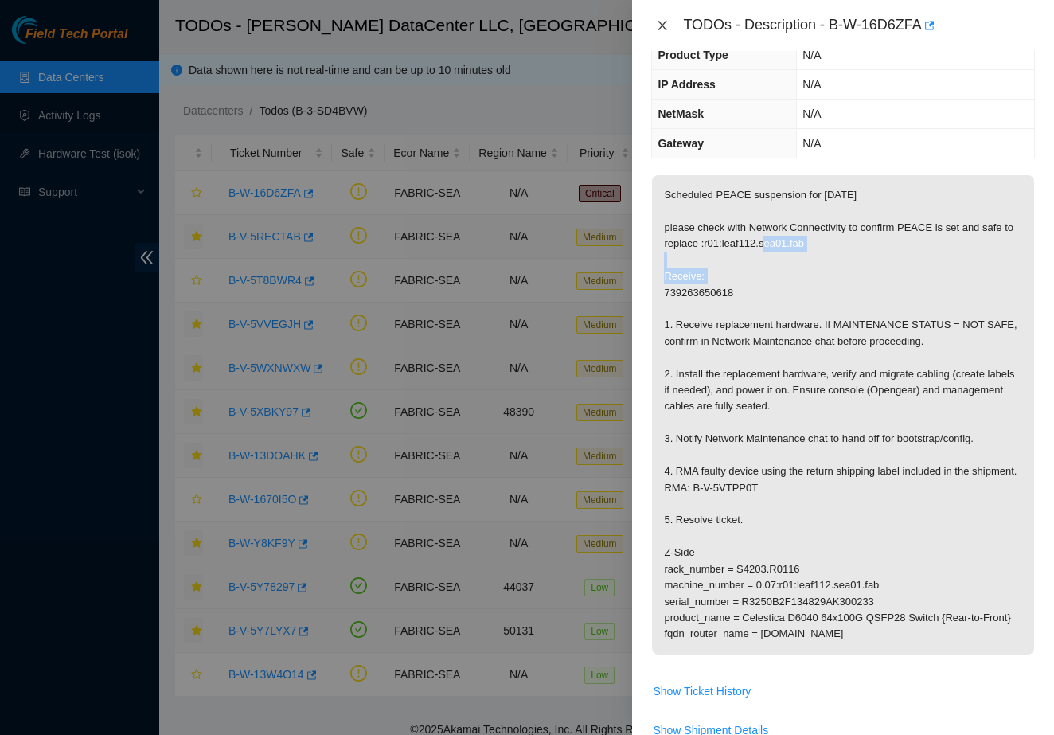
click at [663, 22] on icon "close" at bounding box center [662, 25] width 13 height 13
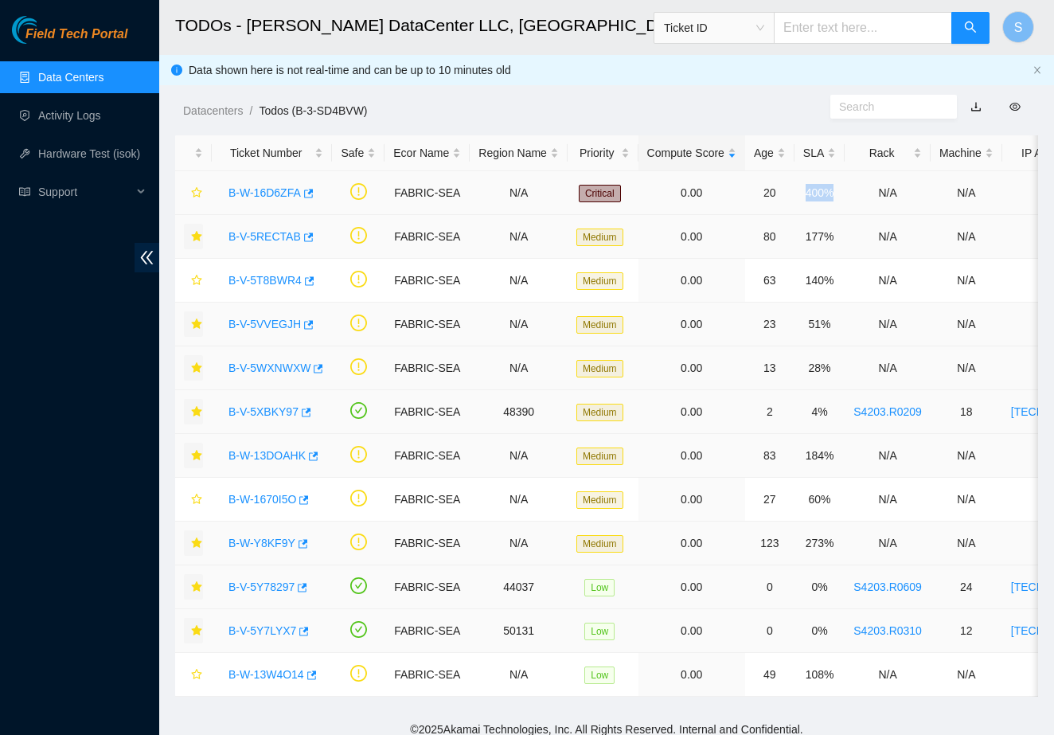
drag, startPoint x: 855, startPoint y: 192, endPoint x: 814, endPoint y: 193, distance: 41.4
click at [814, 193] on td "400%" at bounding box center [820, 193] width 50 height 44
click at [265, 280] on link "B-V-5T8BWR4" at bounding box center [265, 280] width 73 height 13
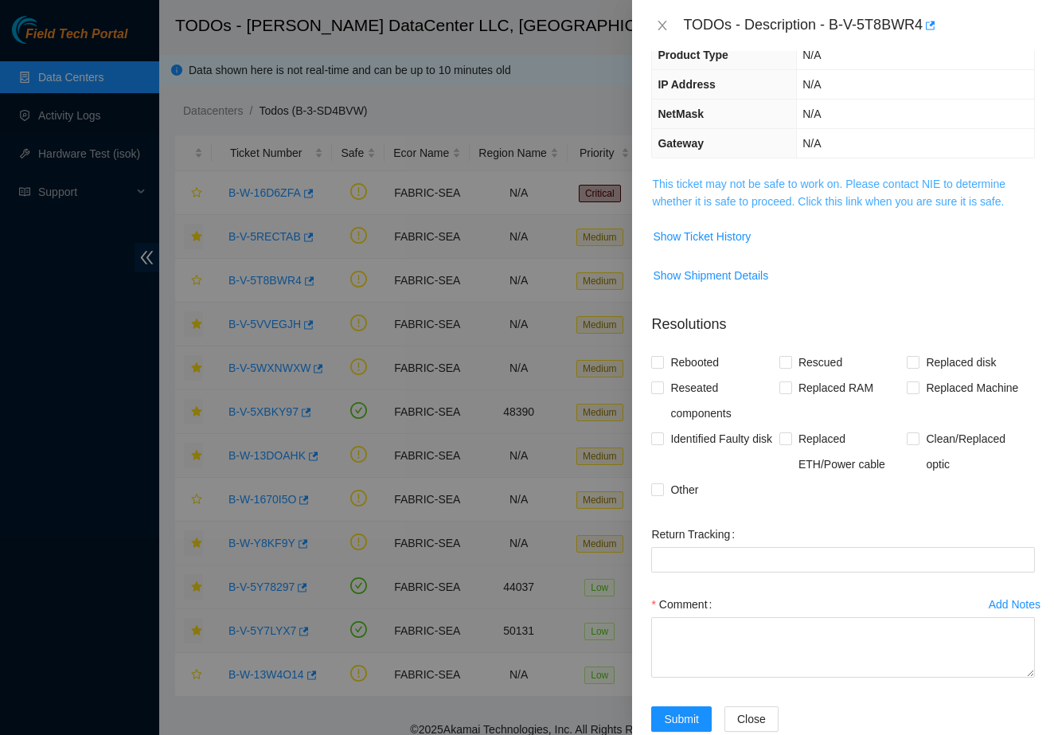
click at [724, 181] on link "This ticket may not be safe to work on. Please contact NIE to determine whether…" at bounding box center [829, 193] width 354 height 30
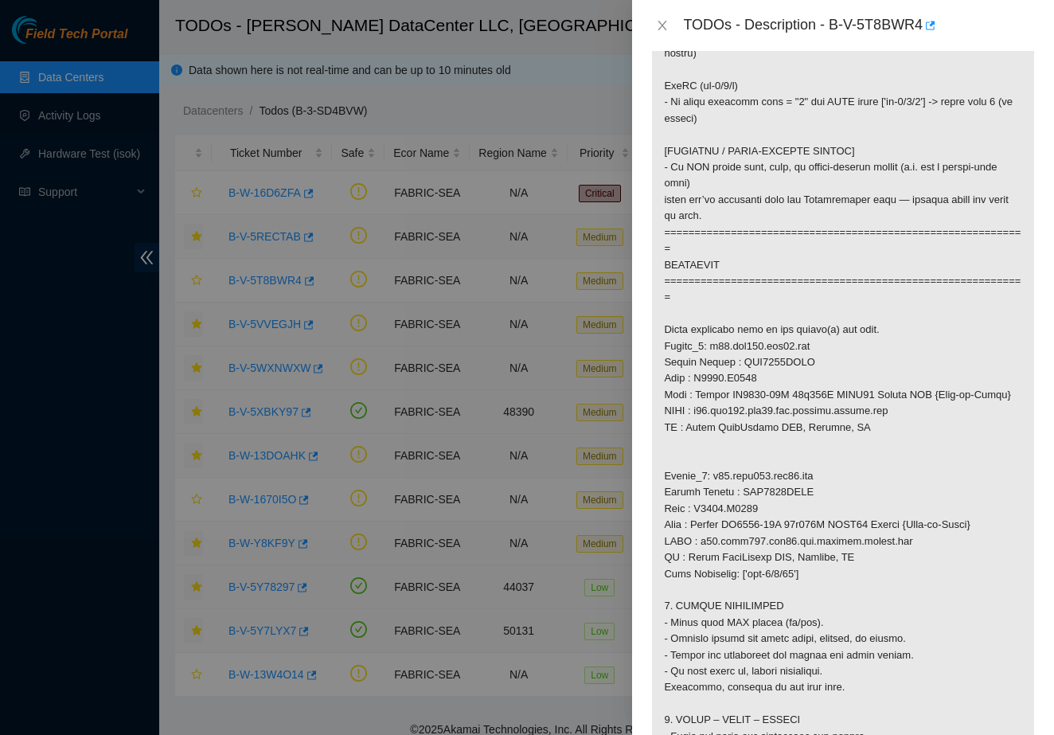
scroll to position [891, 0]
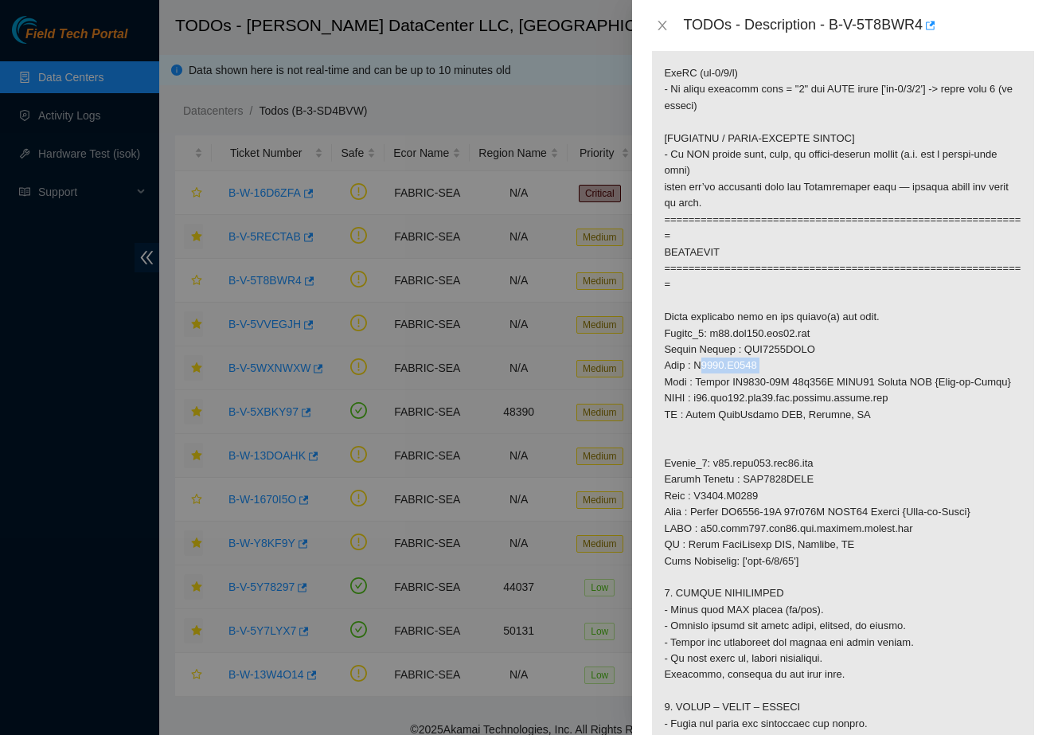
drag, startPoint x: 775, startPoint y: 362, endPoint x: 696, endPoint y: 364, distance: 78.9
click at [696, 364] on p at bounding box center [843, 325] width 382 height 1845
drag, startPoint x: 769, startPoint y: 499, endPoint x: 700, endPoint y: 499, distance: 68.5
click at [700, 499] on p at bounding box center [843, 325] width 382 height 1845
click at [663, 24] on icon "close" at bounding box center [663, 26] width 9 height 10
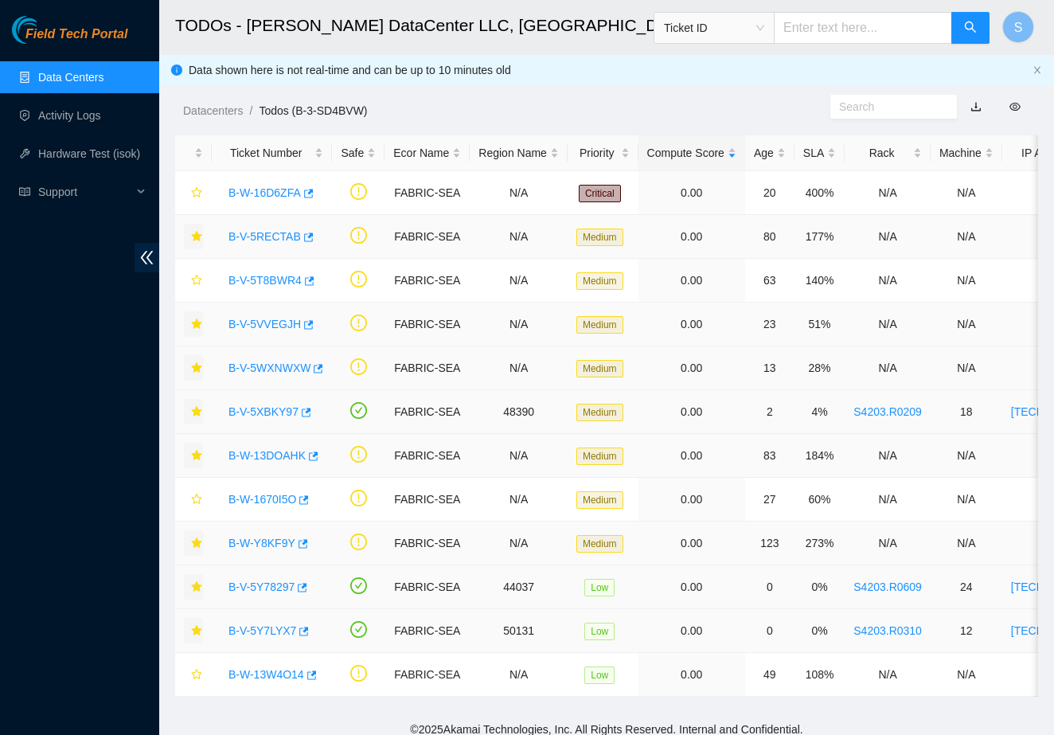
scroll to position [154, 0]
